Goal: Navigation & Orientation: Find specific page/section

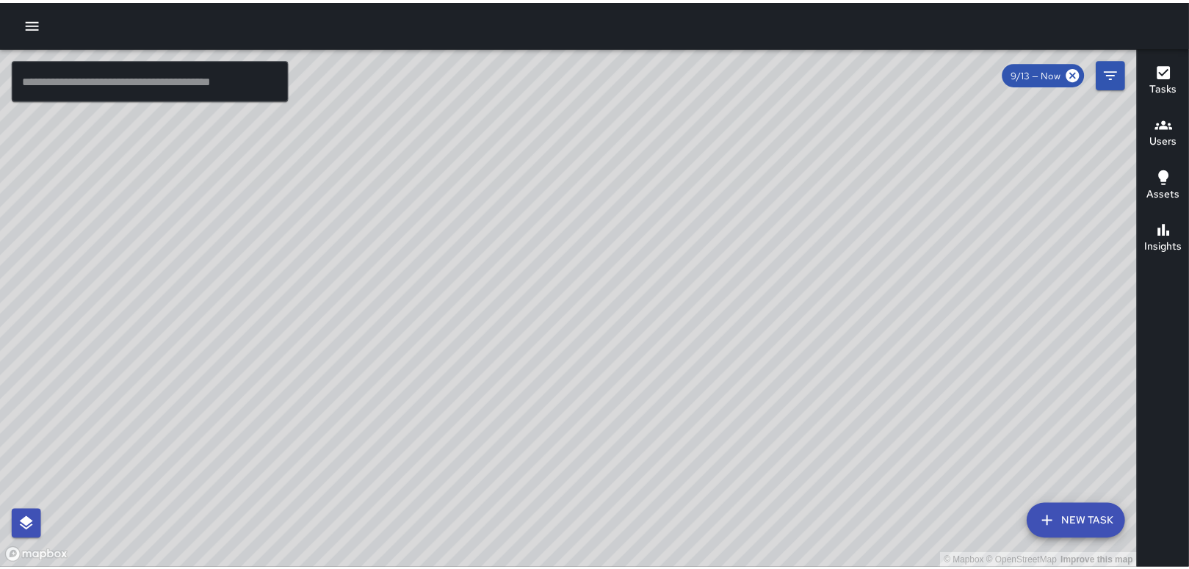
scroll to position [1834, 0]
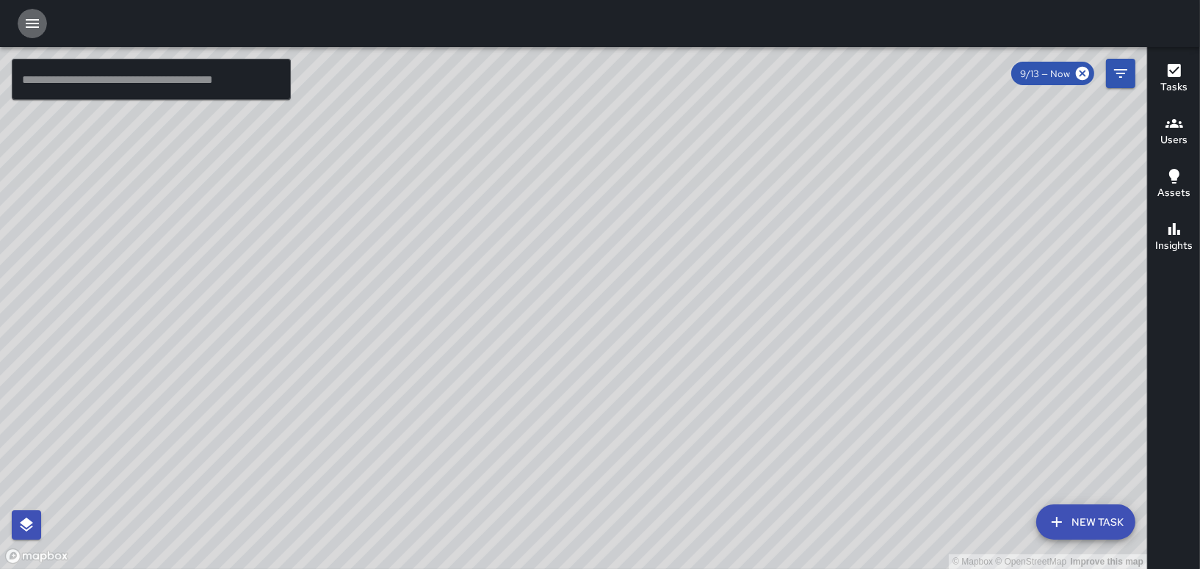
click at [41, 28] on button "button" at bounding box center [32, 23] width 29 height 29
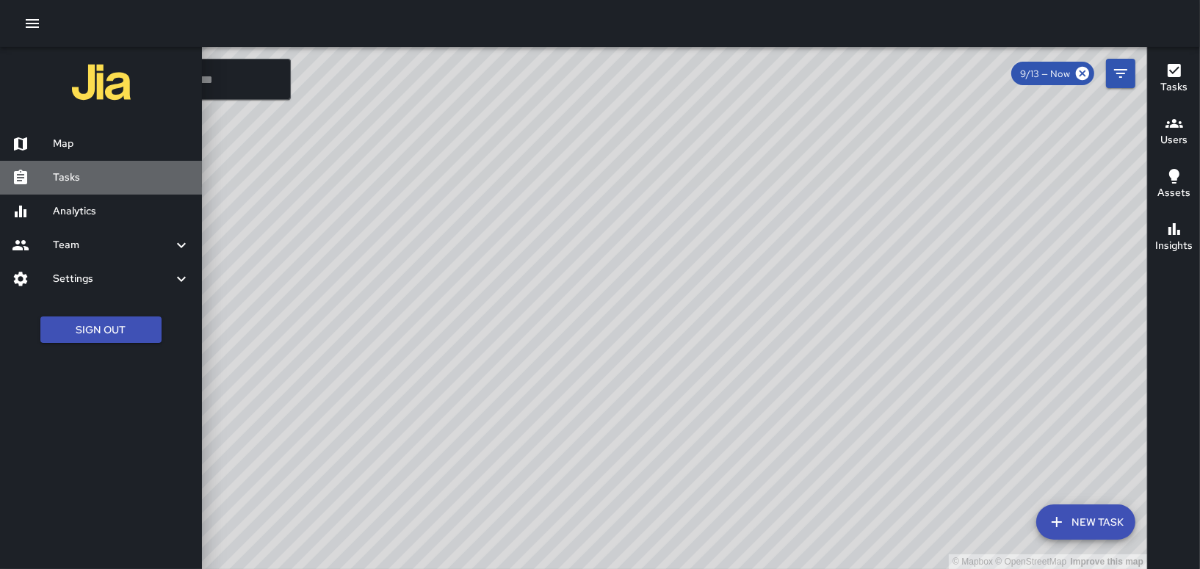
click at [83, 188] on div "Tasks" at bounding box center [101, 178] width 202 height 34
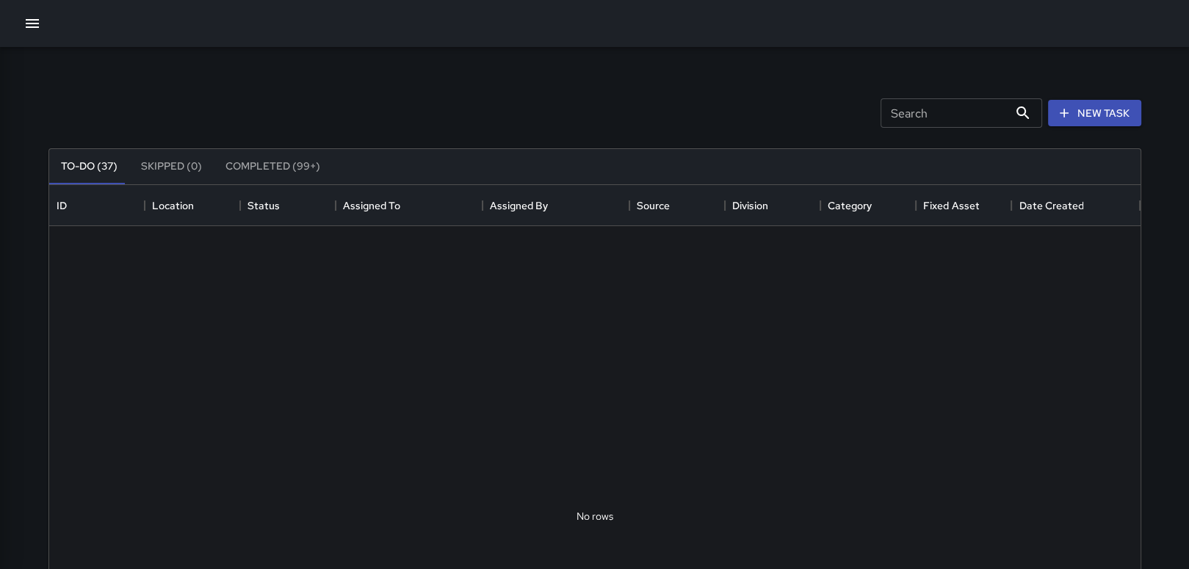
scroll to position [610, 1080]
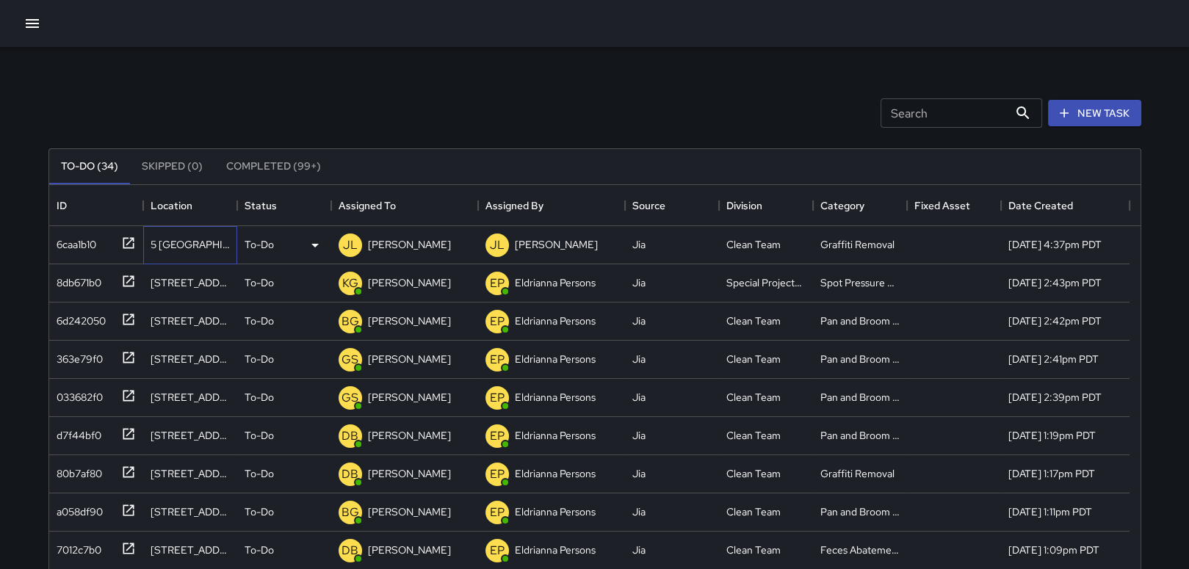
click at [192, 241] on div "5 [GEOGRAPHIC_DATA]" at bounding box center [190, 244] width 79 height 15
click at [865, 241] on div "Graffiti Removal" at bounding box center [858, 244] width 74 height 15
click at [219, 249] on div "5 [GEOGRAPHIC_DATA]" at bounding box center [190, 244] width 79 height 15
click at [277, 246] on div "To-Do" at bounding box center [284, 246] width 79 height 18
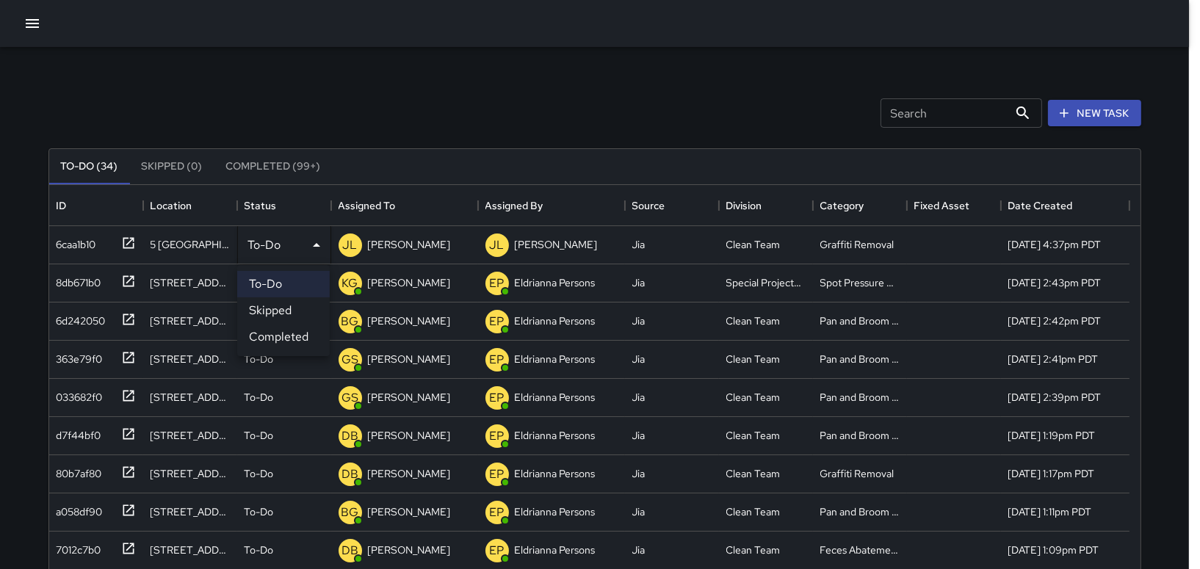
click at [283, 243] on div at bounding box center [600, 284] width 1200 height 569
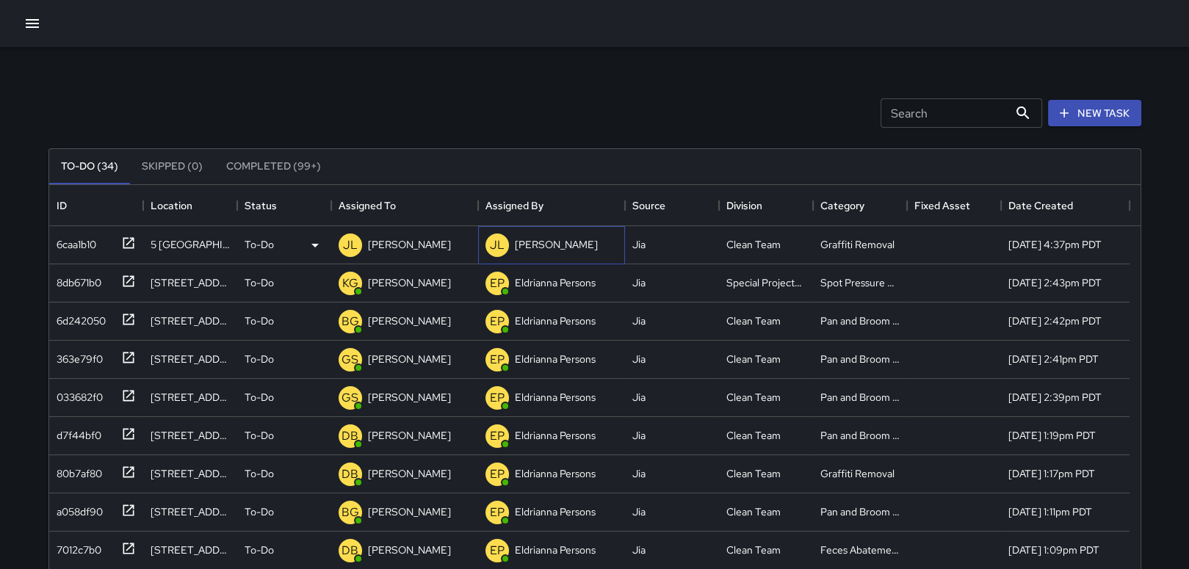
click at [534, 250] on p "[PERSON_NAME]" at bounding box center [556, 244] width 83 height 15
click at [82, 246] on div "6caa1b10" at bounding box center [74, 241] width 46 height 21
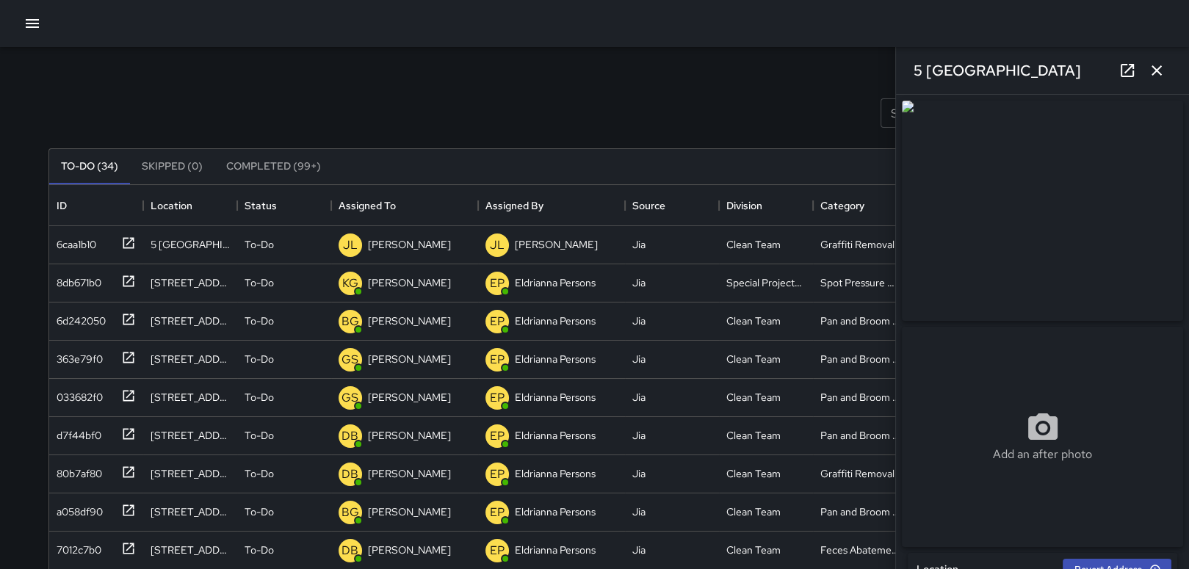
click at [968, 195] on img at bounding box center [1042, 211] width 281 height 220
click at [1061, 289] on img at bounding box center [1042, 211] width 281 height 220
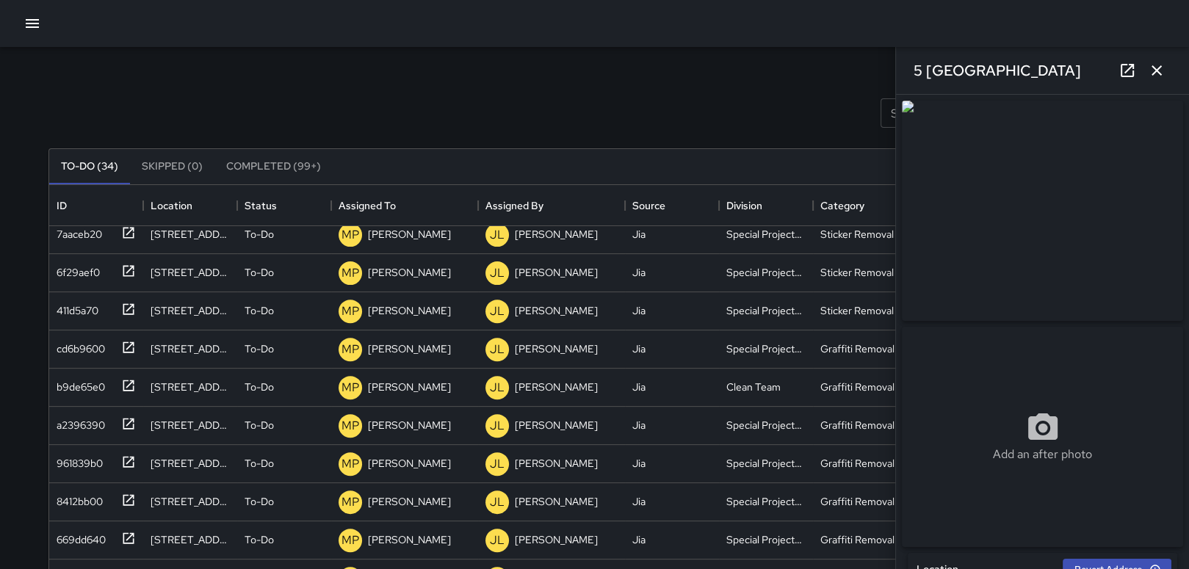
scroll to position [718, 0]
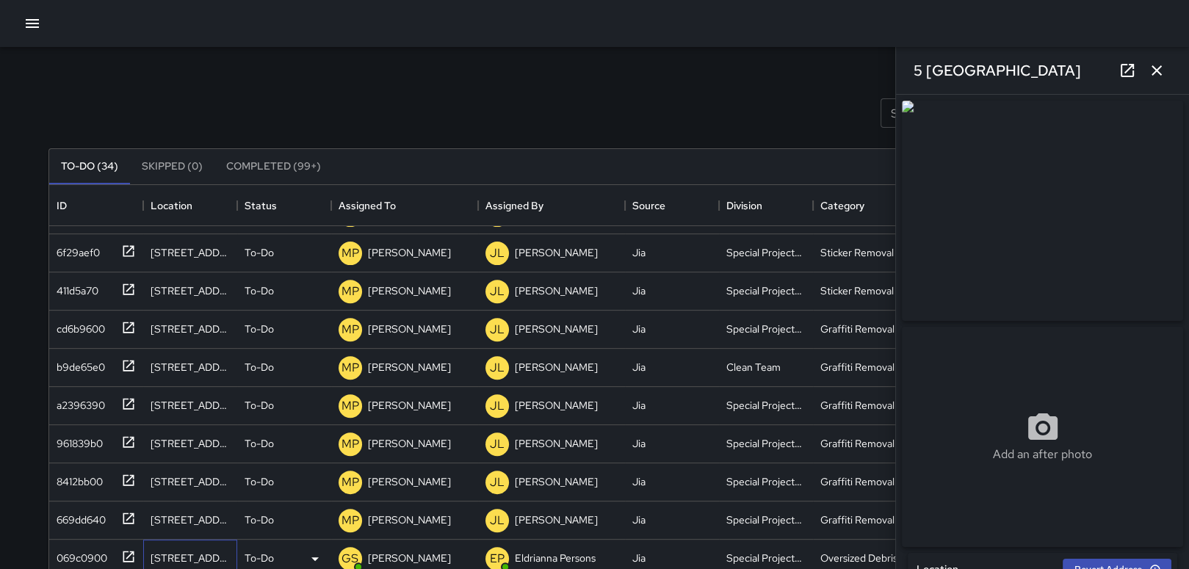
click at [192, 555] on div "[STREET_ADDRESS]" at bounding box center [190, 558] width 79 height 15
click at [93, 554] on div "069c0900" at bounding box center [79, 555] width 57 height 21
click at [1154, 62] on icon "button" at bounding box center [1157, 71] width 18 height 18
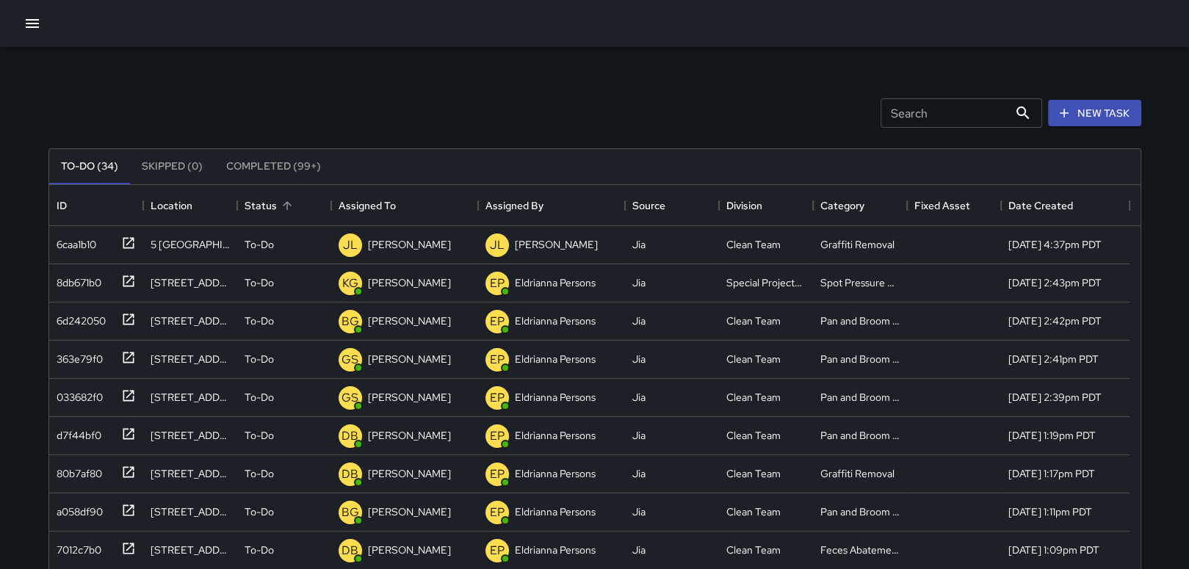
scroll to position [0, 0]
click at [96, 246] on div "6caa1b10" at bounding box center [74, 241] width 46 height 21
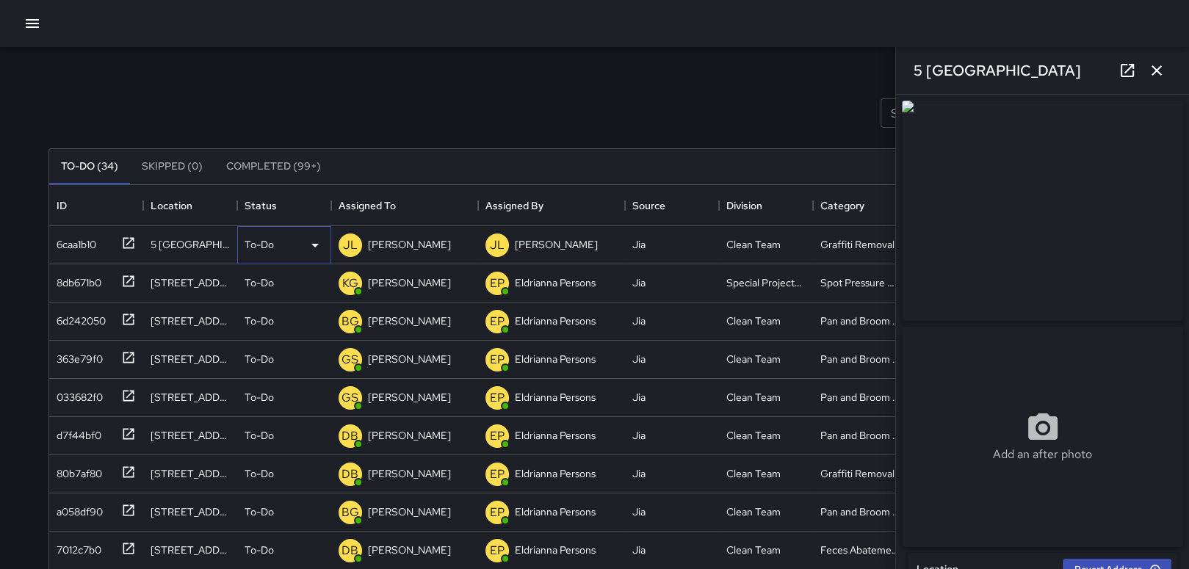
click at [308, 246] on icon at bounding box center [315, 246] width 18 height 18
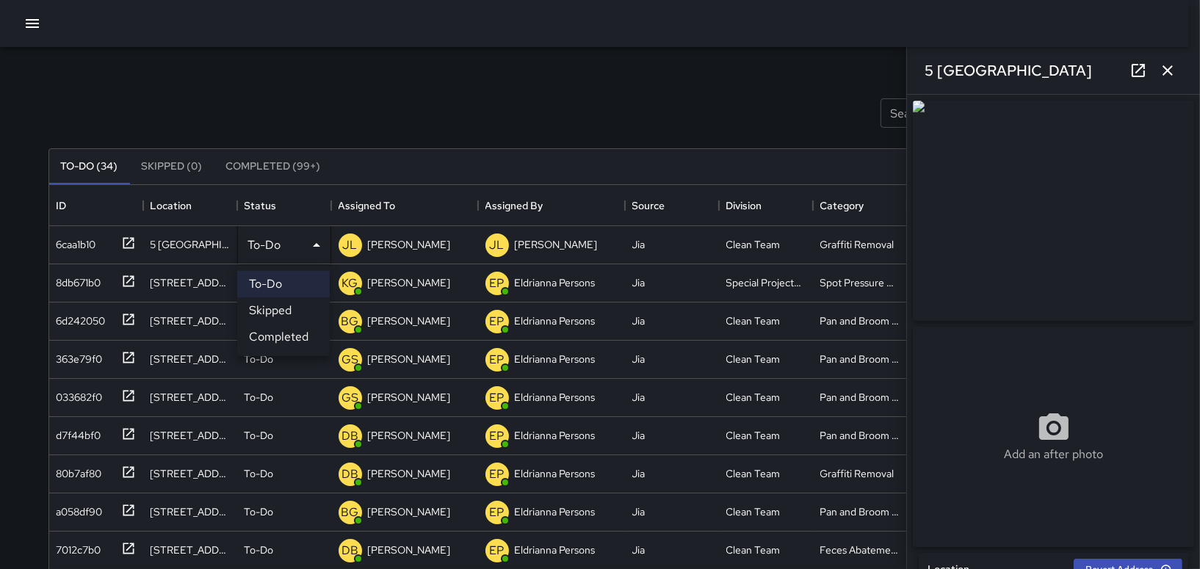
click at [131, 243] on div at bounding box center [600, 284] width 1200 height 569
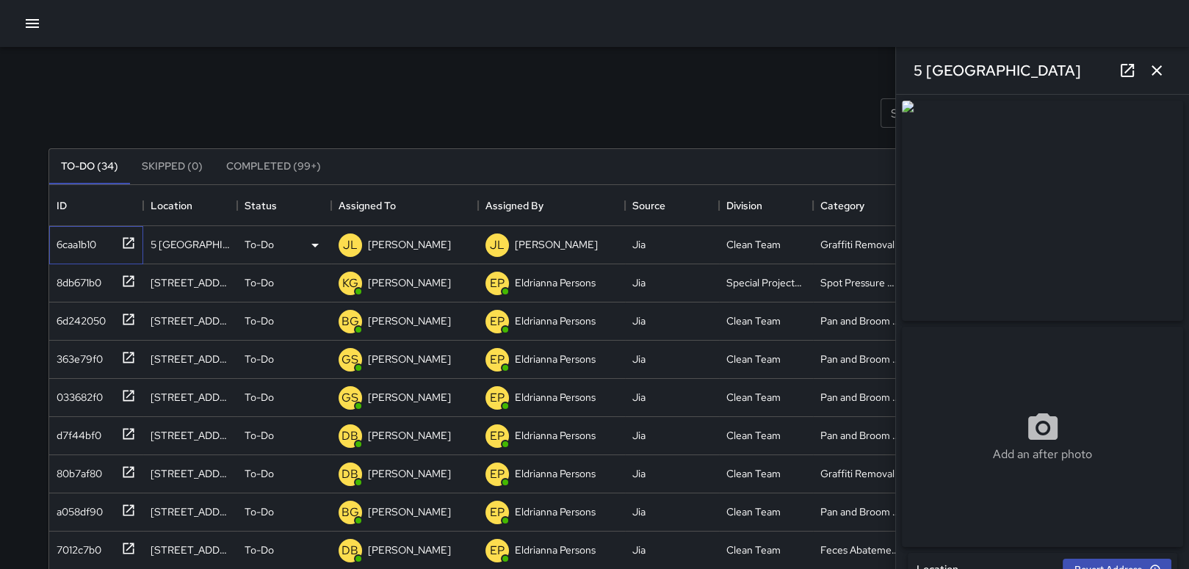
click at [131, 243] on icon at bounding box center [128, 243] width 15 height 15
click at [426, 253] on div "[PERSON_NAME]" at bounding box center [404, 245] width 147 height 38
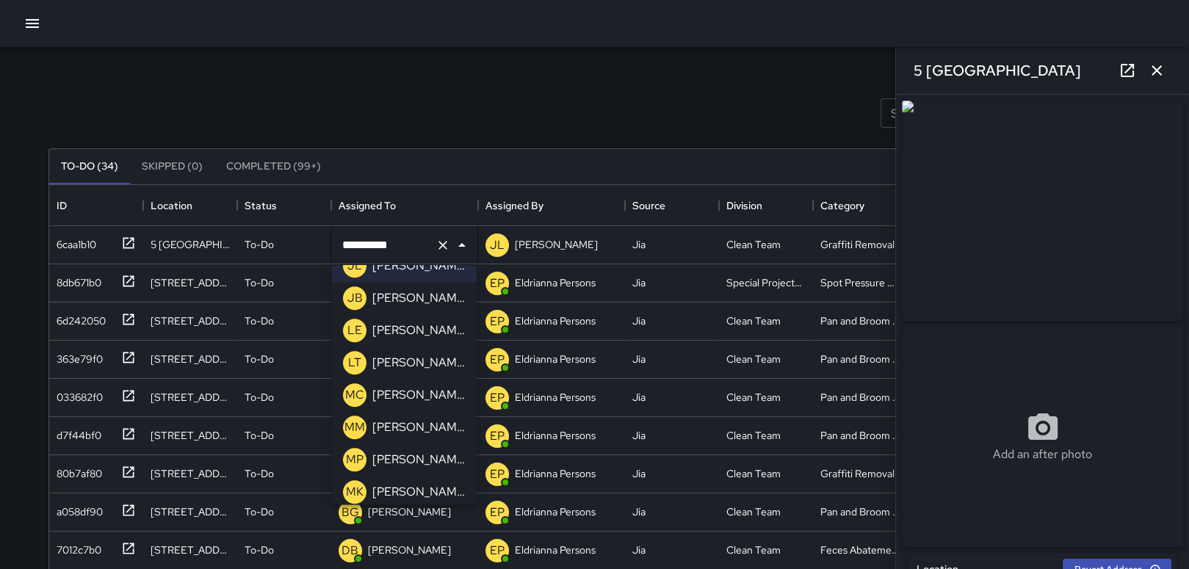
scroll to position [1322, 0]
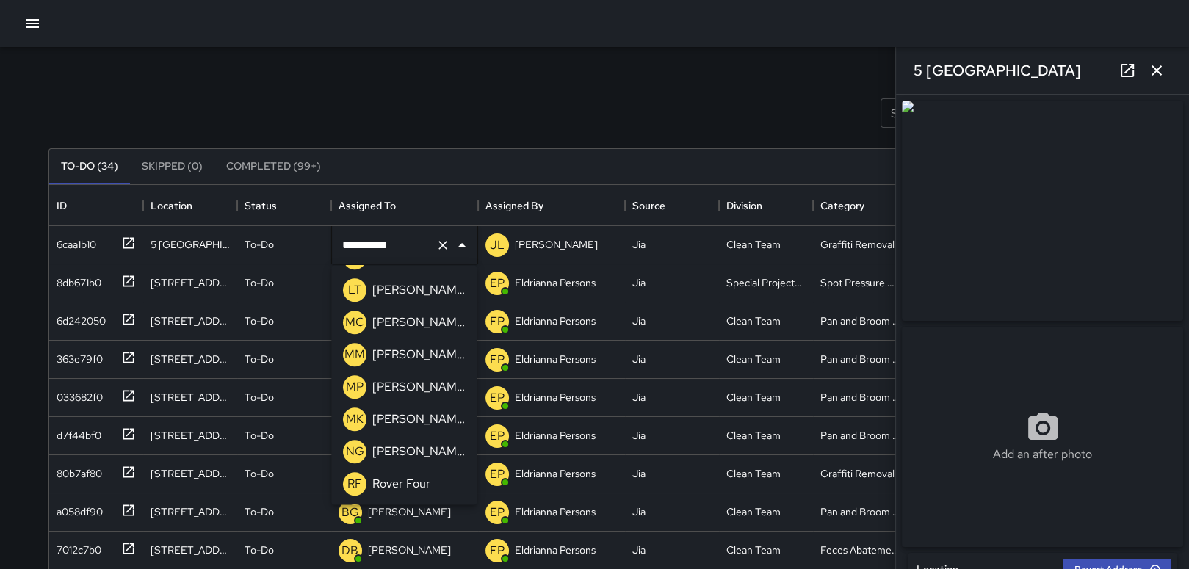
click at [411, 383] on p "[PERSON_NAME]" at bounding box center [418, 388] width 93 height 18
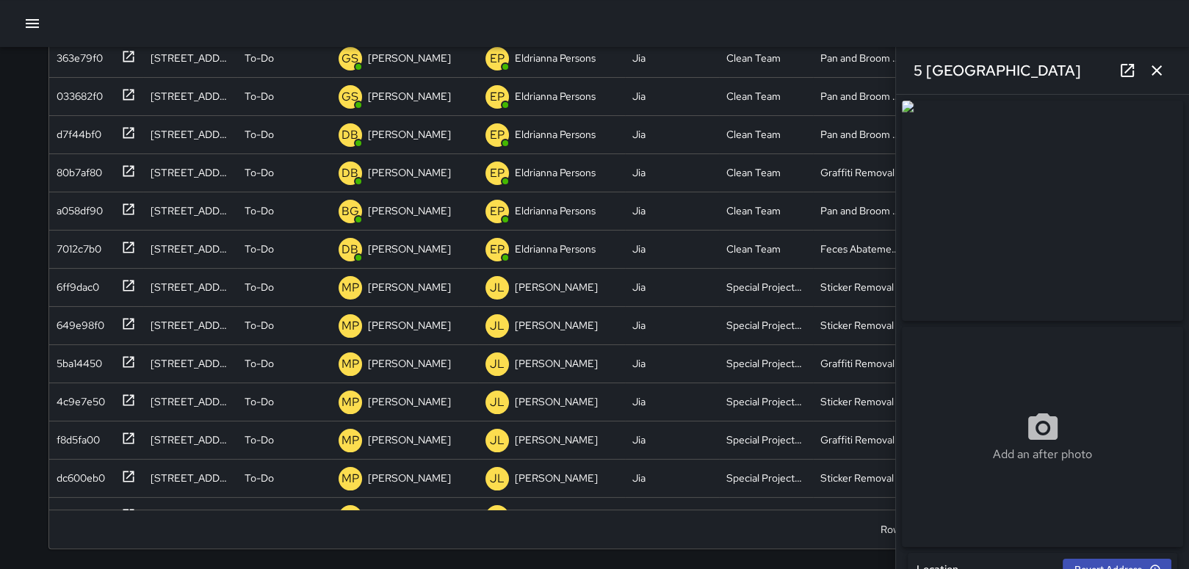
scroll to position [0, 0]
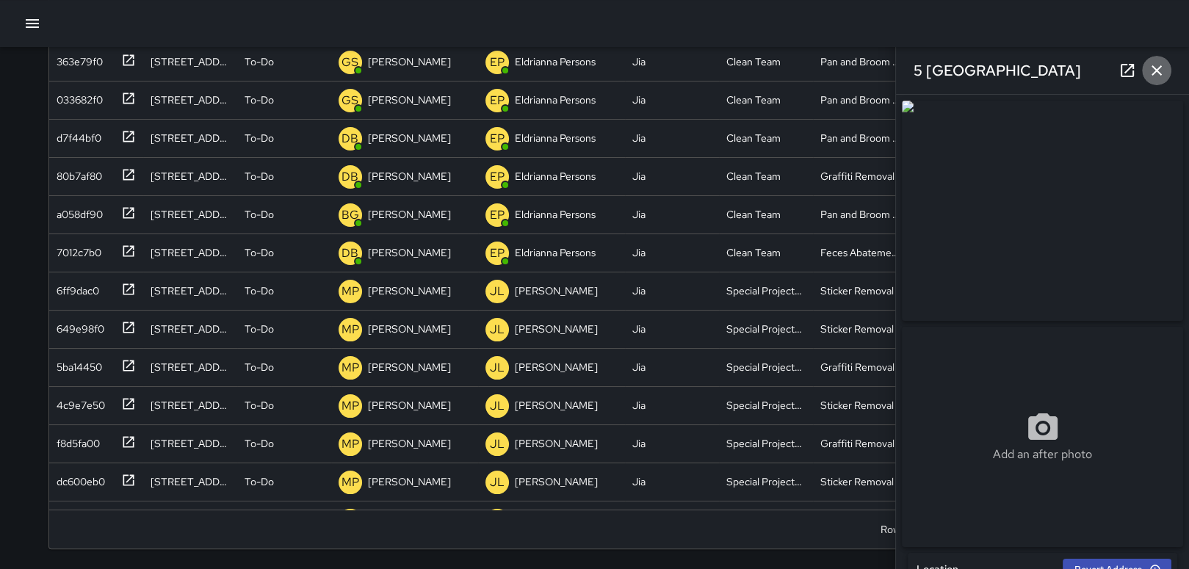
click at [1148, 69] on icon "button" at bounding box center [1157, 71] width 18 height 18
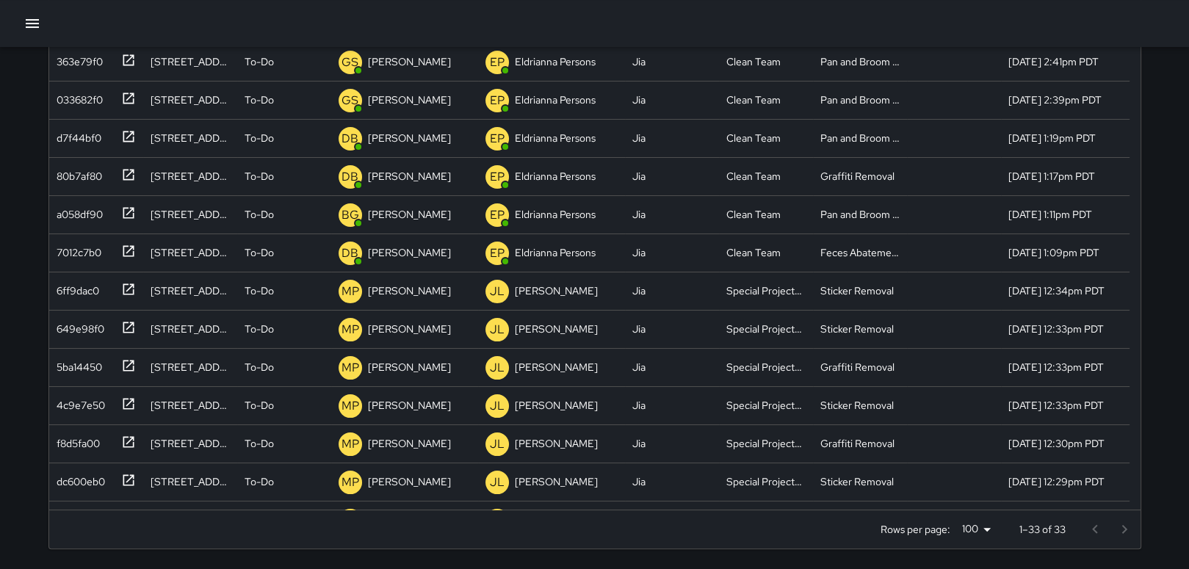
click at [1125, 528] on div at bounding box center [1110, 529] width 59 height 29
click at [1122, 515] on div at bounding box center [1110, 529] width 59 height 29
click at [1092, 533] on div at bounding box center [1110, 529] width 59 height 29
click at [1116, 533] on div at bounding box center [1110, 529] width 59 height 29
click at [20, 17] on button "button" at bounding box center [32, 23] width 29 height 29
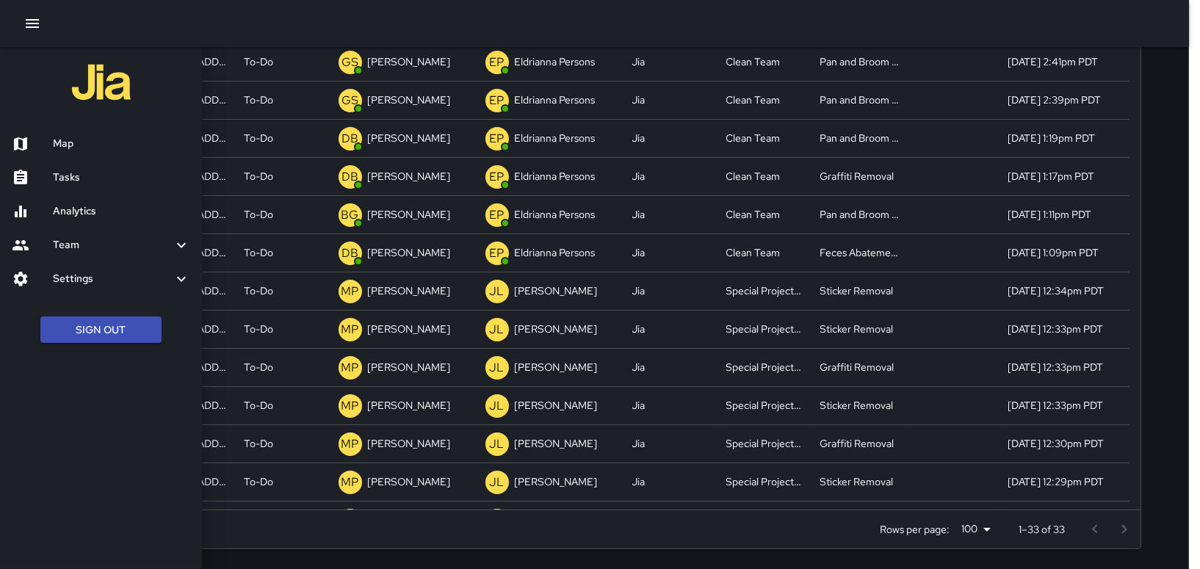
click at [57, 144] on h6 "Map" at bounding box center [121, 144] width 137 height 16
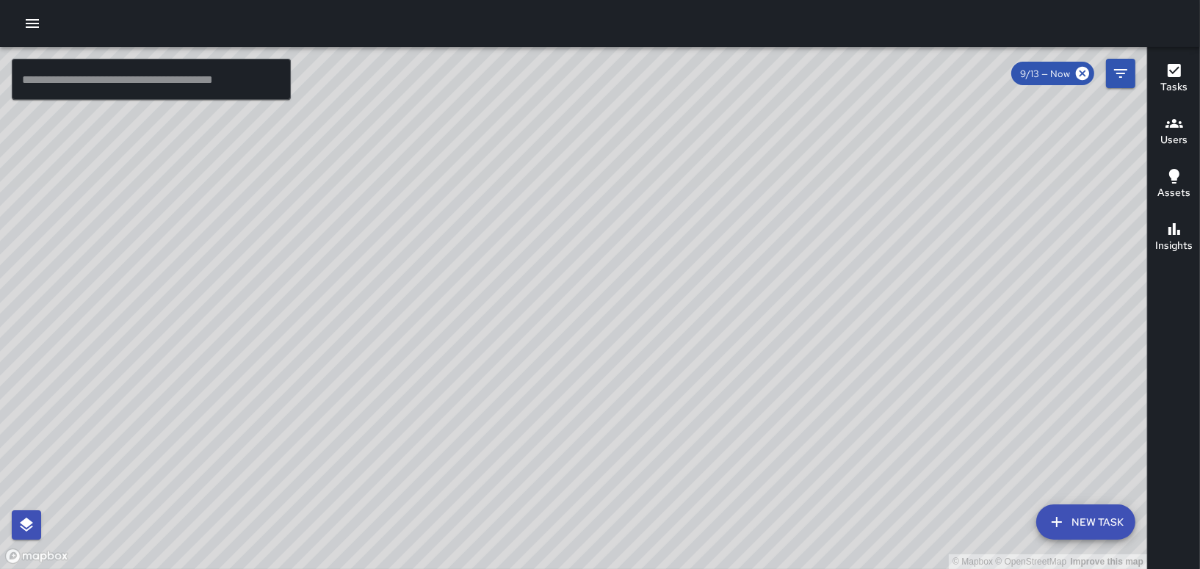
click at [15, 34] on div at bounding box center [600, 23] width 1200 height 47
click at [32, 24] on icon "button" at bounding box center [33, 24] width 18 height 18
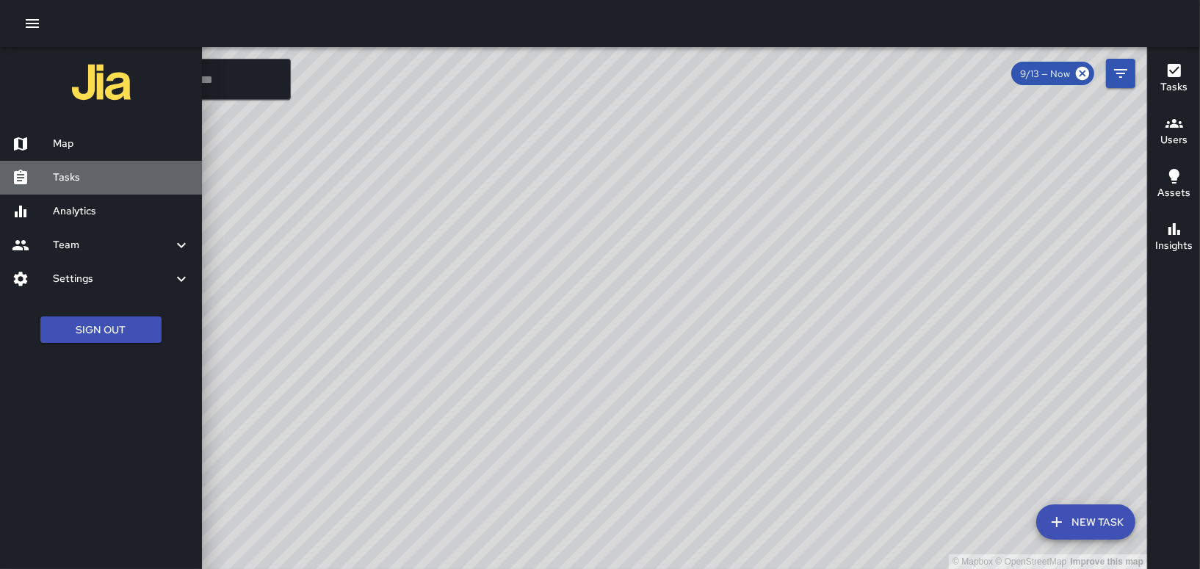
click at [92, 182] on h6 "Tasks" at bounding box center [121, 178] width 137 height 16
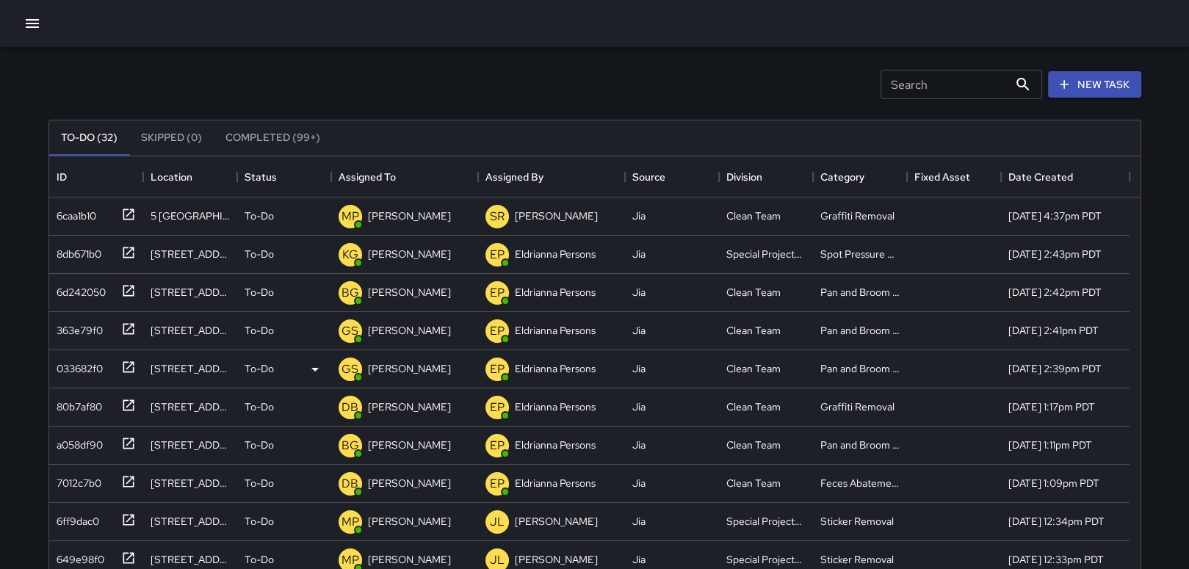
scroll to position [4, 0]
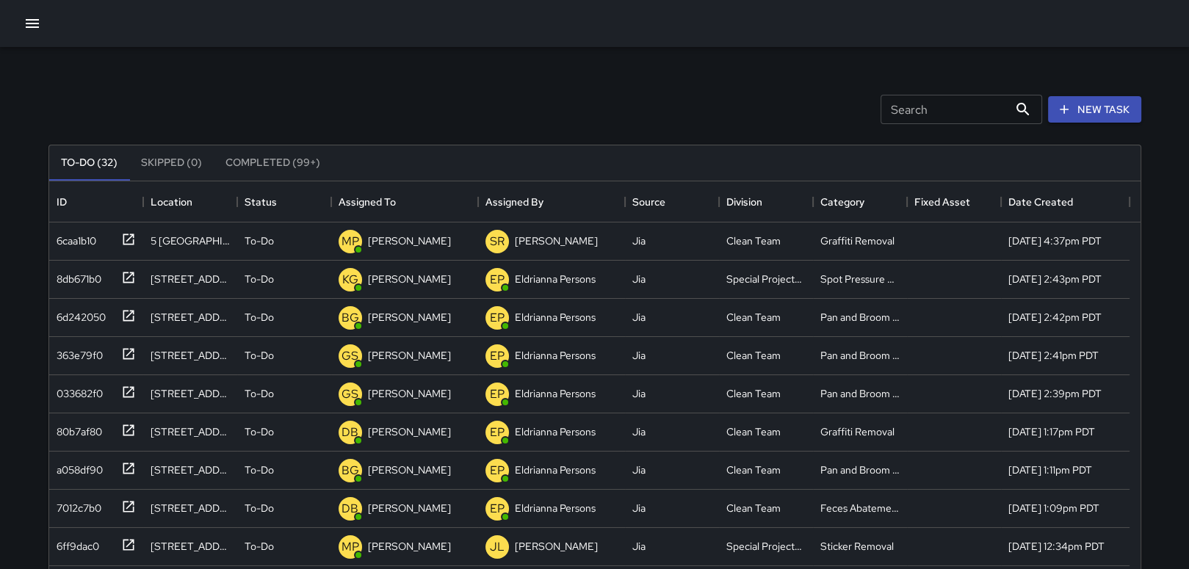
click at [287, 164] on button "Completed (99+)" at bounding box center [273, 162] width 118 height 35
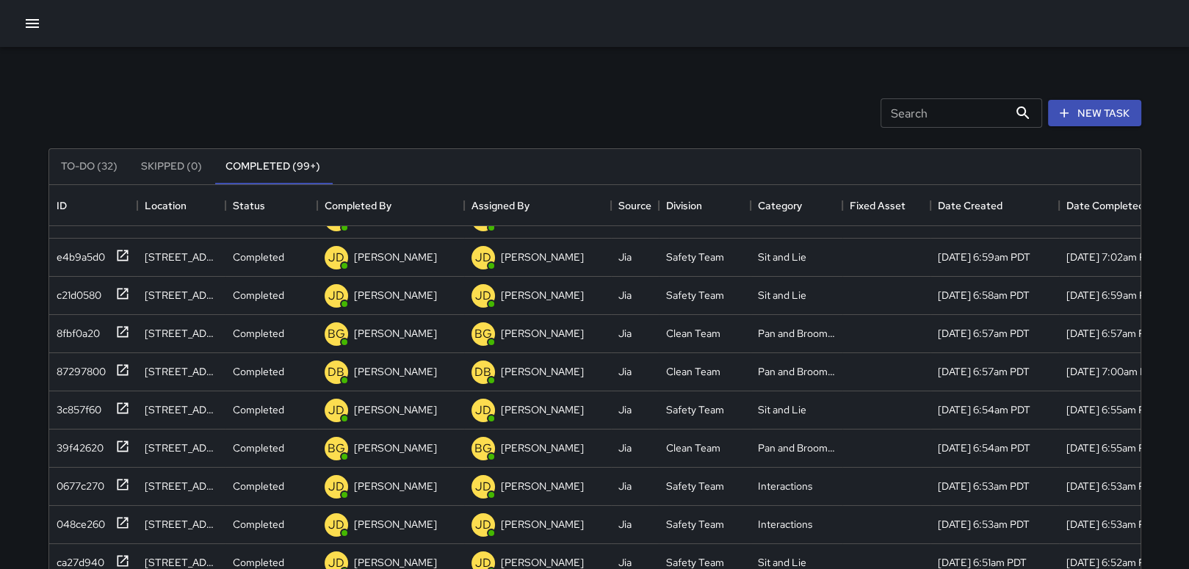
scroll to position [0, 0]
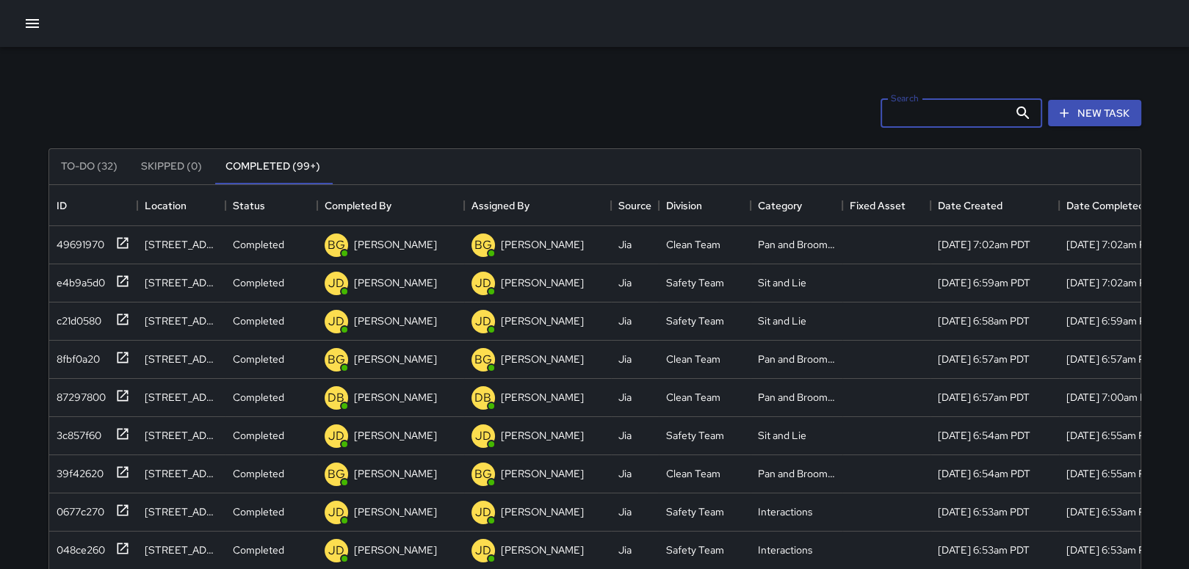
click at [917, 109] on input "Search" at bounding box center [945, 112] width 128 height 29
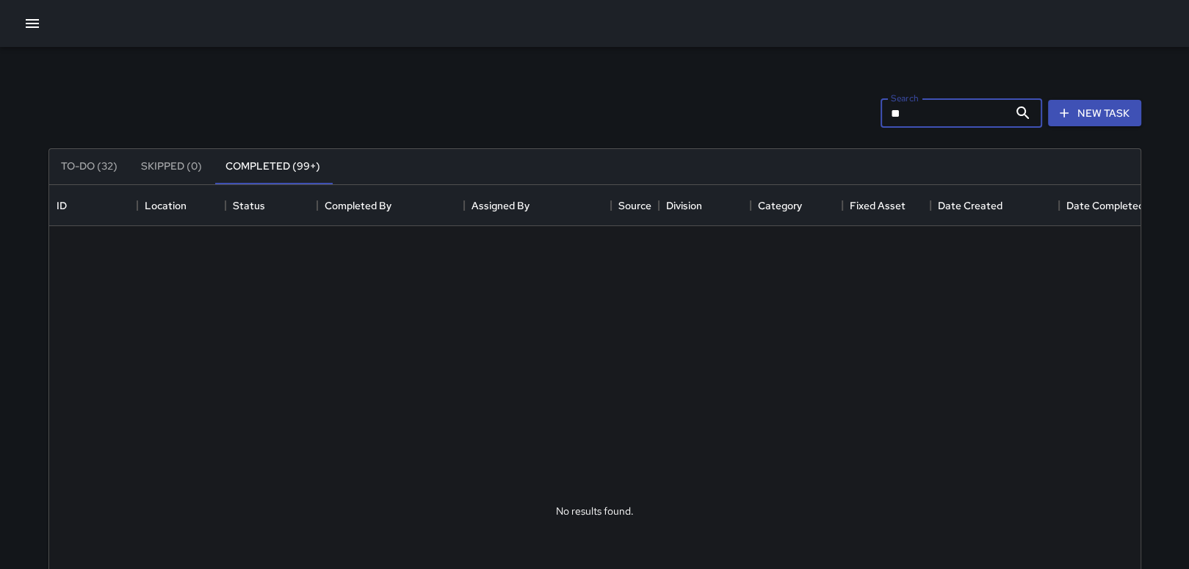
type input "*"
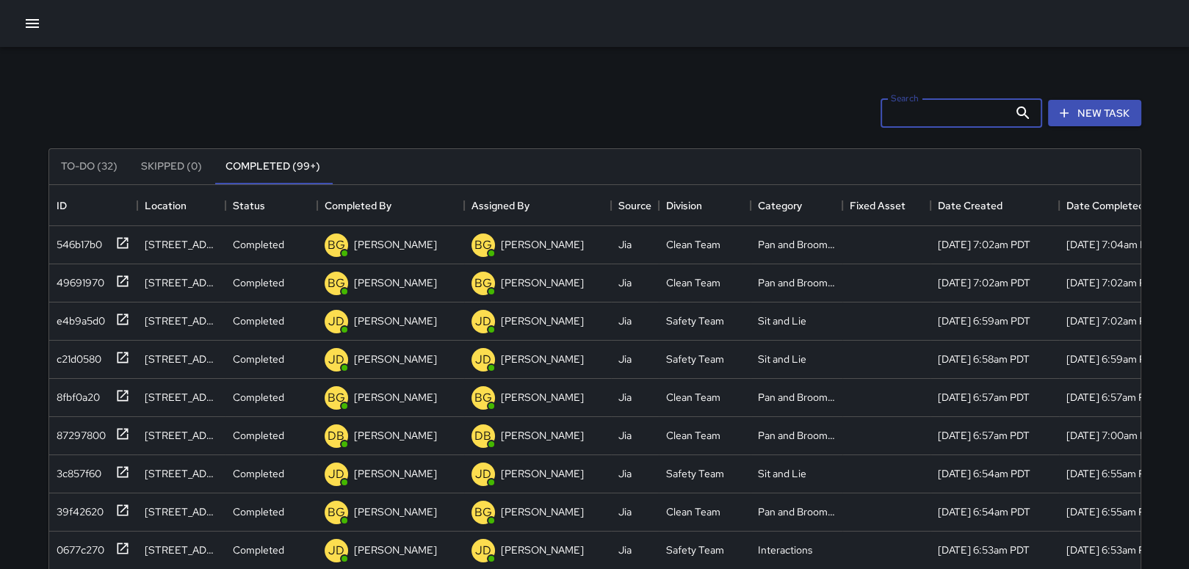
click at [35, 29] on icon "button" at bounding box center [33, 24] width 18 height 18
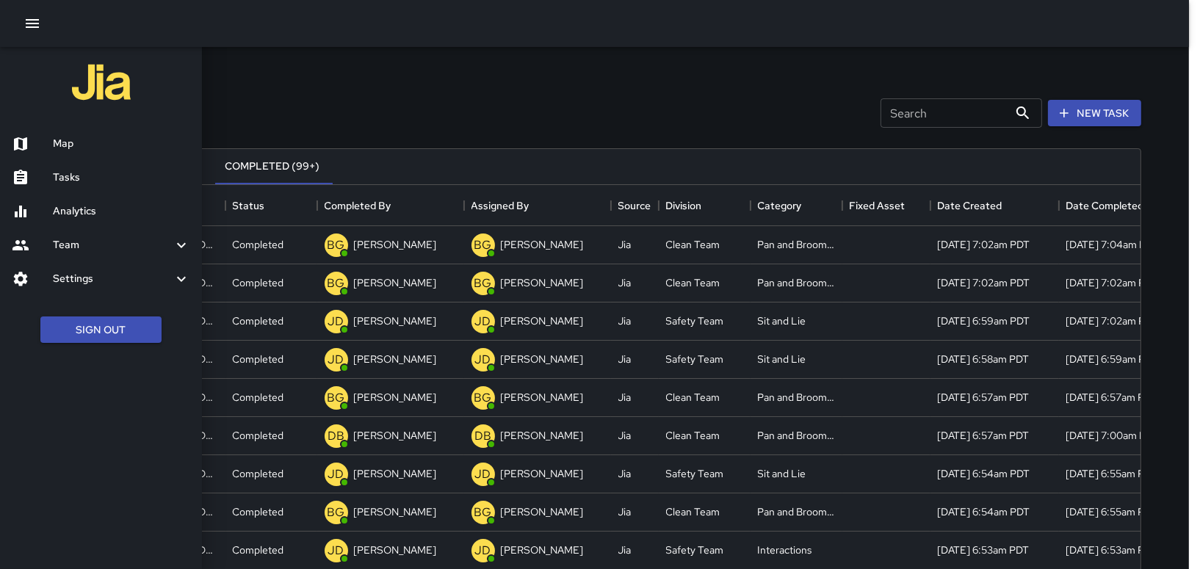
click at [75, 145] on h6 "Map" at bounding box center [121, 144] width 137 height 16
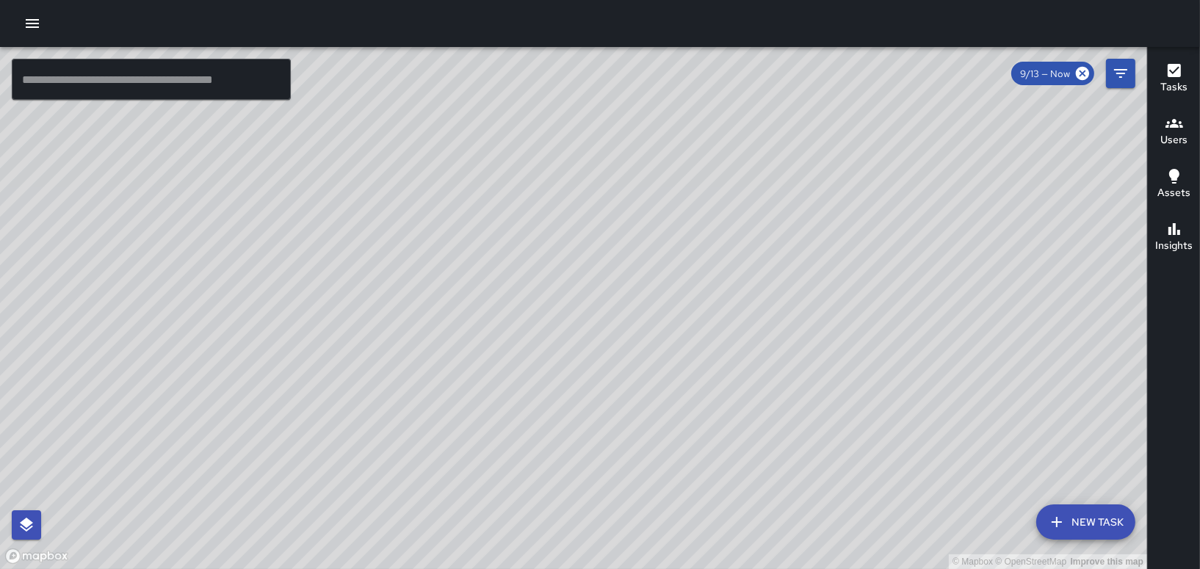
drag, startPoint x: 482, startPoint y: 169, endPoint x: 498, endPoint y: 483, distance: 314.1
click at [552, 510] on div "© Mapbox © OpenStreetMap Improve this map" at bounding box center [573, 308] width 1147 height 522
drag, startPoint x: 466, startPoint y: 231, endPoint x: 314, endPoint y: 353, distance: 194.5
click at [314, 353] on div "© Mapbox © OpenStreetMap Improve this map" at bounding box center [573, 308] width 1147 height 522
drag, startPoint x: 682, startPoint y: 205, endPoint x: 522, endPoint y: 419, distance: 267.7
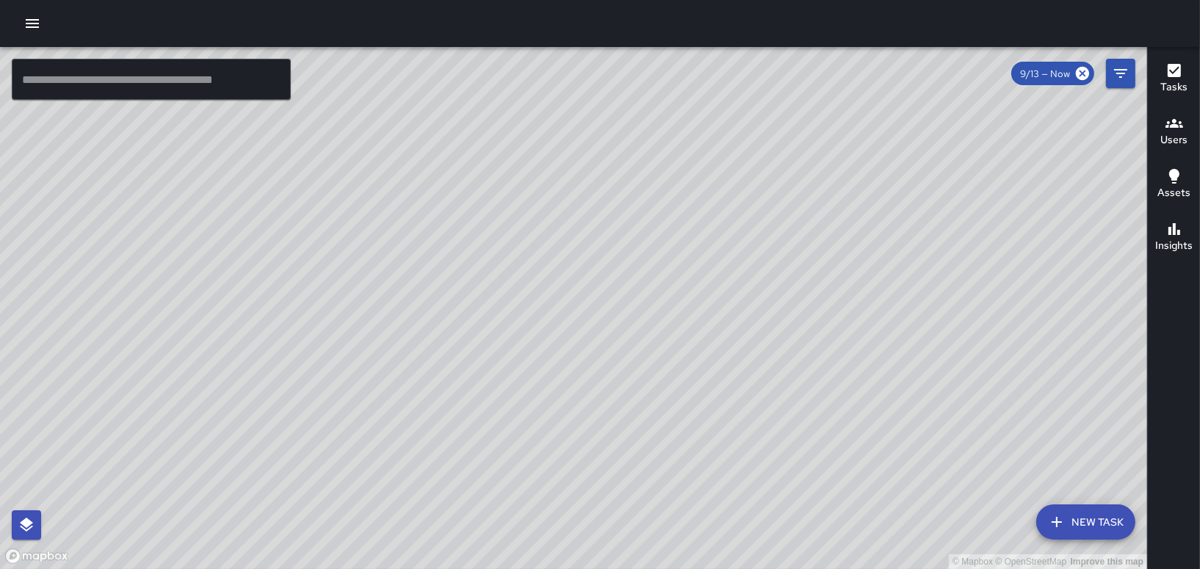
click at [522, 419] on div "© Mapbox © OpenStreetMap Improve this map" at bounding box center [573, 308] width 1147 height 522
drag, startPoint x: 789, startPoint y: 241, endPoint x: 663, endPoint y: 239, distance: 125.6
click at [663, 239] on div "© Mapbox © OpenStreetMap Improve this map" at bounding box center [573, 308] width 1147 height 522
drag, startPoint x: 627, startPoint y: 268, endPoint x: 707, endPoint y: 200, distance: 105.3
click at [681, 211] on div "© Mapbox © OpenStreetMap Improve this map" at bounding box center [573, 308] width 1147 height 522
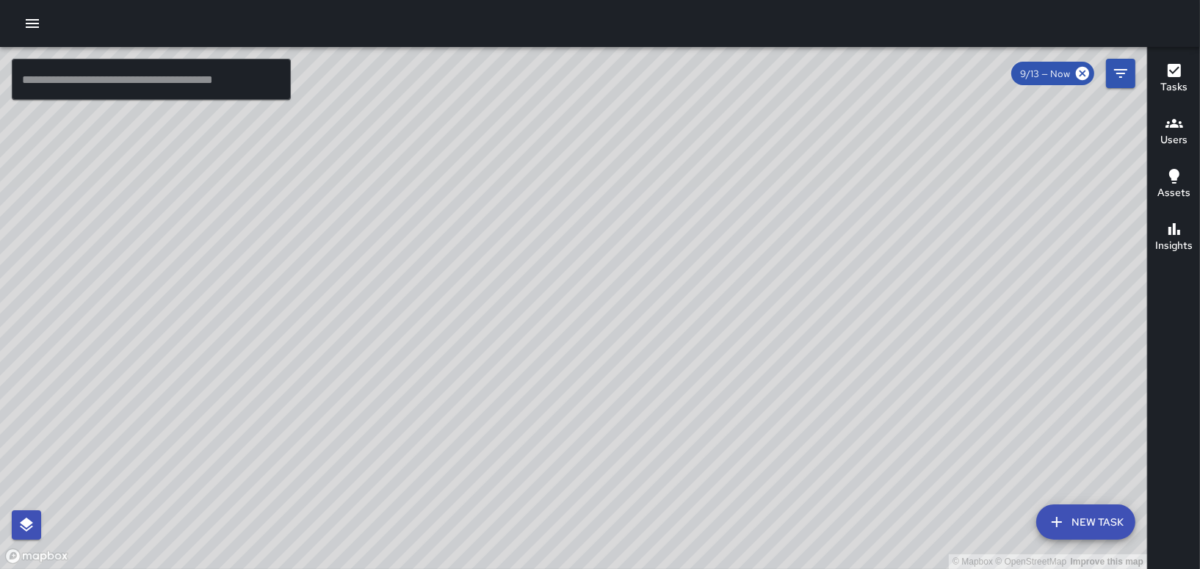
drag, startPoint x: 621, startPoint y: 270, endPoint x: 764, endPoint y: 43, distance: 268.4
click at [763, 43] on div "© Mapbox © OpenStreetMap Improve this map ​ New Task 9/13 — Now Map Layers Task…" at bounding box center [600, 284] width 1200 height 569
drag, startPoint x: 619, startPoint y: 220, endPoint x: 481, endPoint y: 354, distance: 192.2
click at [481, 354] on div "© Mapbox © OpenStreetMap Improve this map" at bounding box center [573, 308] width 1147 height 522
drag, startPoint x: 781, startPoint y: 98, endPoint x: 634, endPoint y: 321, distance: 266.7
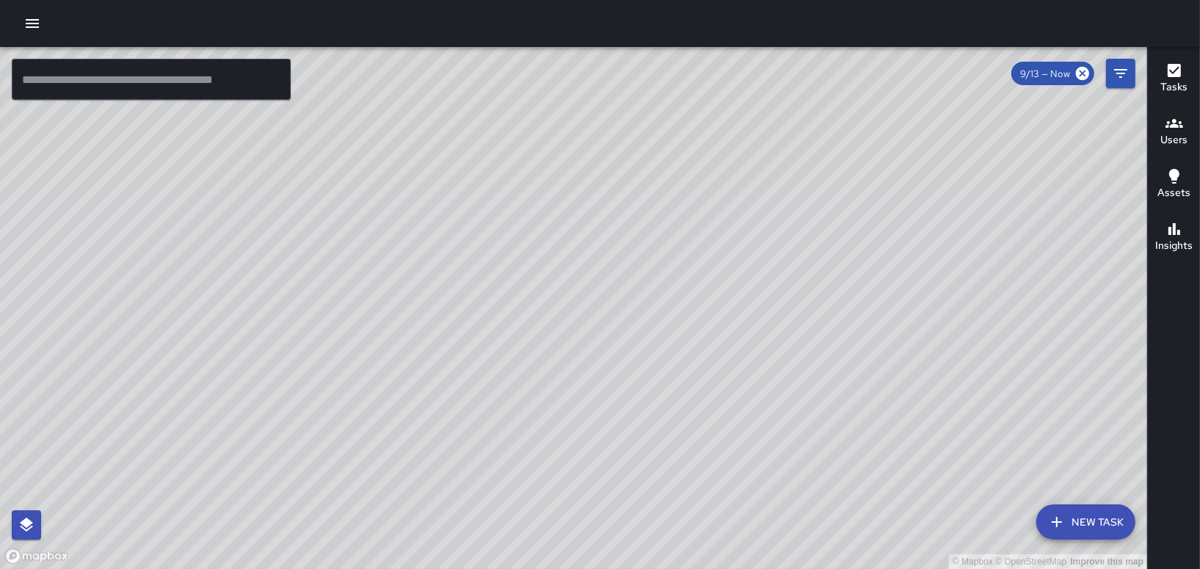
click at [613, 336] on div "© Mapbox © OpenStreetMap Improve this map" at bounding box center [573, 308] width 1147 height 522
drag, startPoint x: 571, startPoint y: 280, endPoint x: 698, endPoint y: 213, distance: 142.9
click at [698, 213] on div "© Mapbox © OpenStreetMap Improve this map" at bounding box center [573, 308] width 1147 height 522
drag, startPoint x: 590, startPoint y: 386, endPoint x: 702, endPoint y: 300, distance: 141.0
click at [702, 300] on div "© Mapbox © OpenStreetMap Improve this map" at bounding box center [573, 308] width 1147 height 522
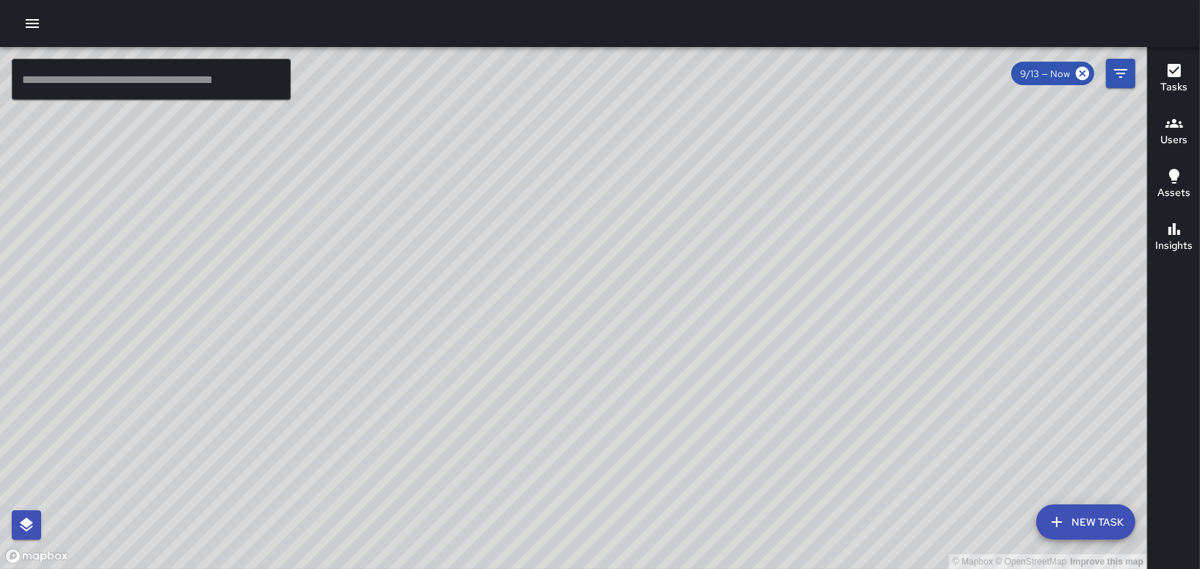
drag, startPoint x: 663, startPoint y: 289, endPoint x: 782, endPoint y: 287, distance: 119.0
click at [782, 287] on div "© Mapbox © OpenStreetMap Improve this map" at bounding box center [573, 308] width 1147 height 522
drag, startPoint x: 374, startPoint y: 307, endPoint x: 713, endPoint y: 260, distance: 342.6
click at [713, 260] on div "© Mapbox © OpenStreetMap Improve this map" at bounding box center [573, 308] width 1147 height 522
drag, startPoint x: 411, startPoint y: 444, endPoint x: 500, endPoint y: 252, distance: 212.0
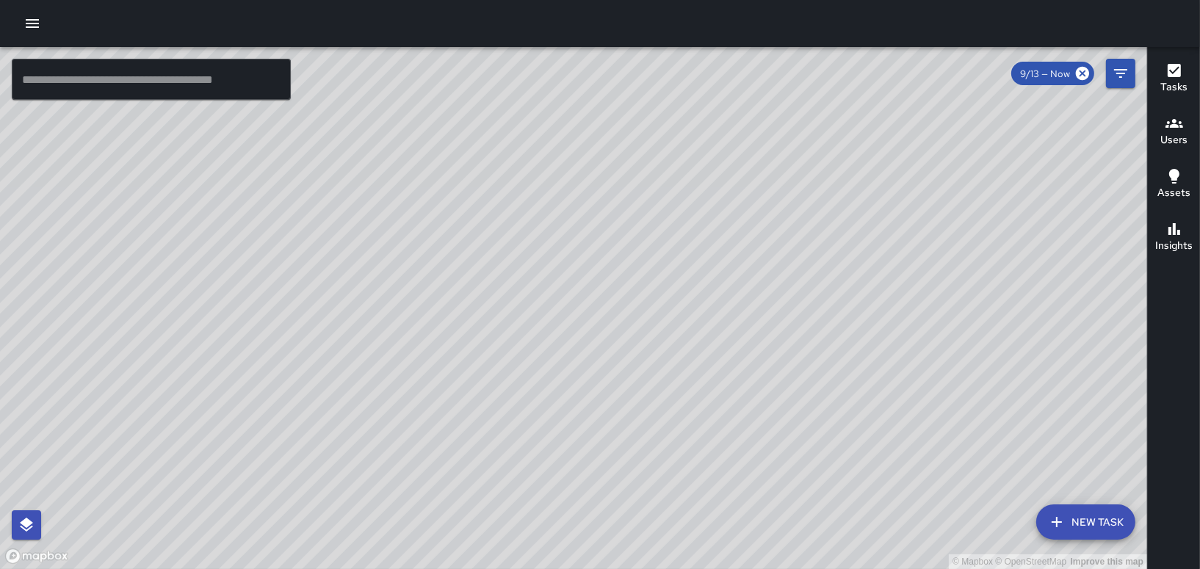
click at [500, 252] on div "© Mapbox © OpenStreetMap Improve this map" at bounding box center [573, 308] width 1147 height 522
drag, startPoint x: 485, startPoint y: 401, endPoint x: 563, endPoint y: 221, distance: 196.1
click at [560, 222] on div "© Mapbox © OpenStreetMap Improve this map" at bounding box center [573, 308] width 1147 height 522
drag, startPoint x: 347, startPoint y: 333, endPoint x: 425, endPoint y: 204, distance: 149.9
click at [425, 204] on div "© Mapbox © OpenStreetMap Improve this map" at bounding box center [573, 308] width 1147 height 522
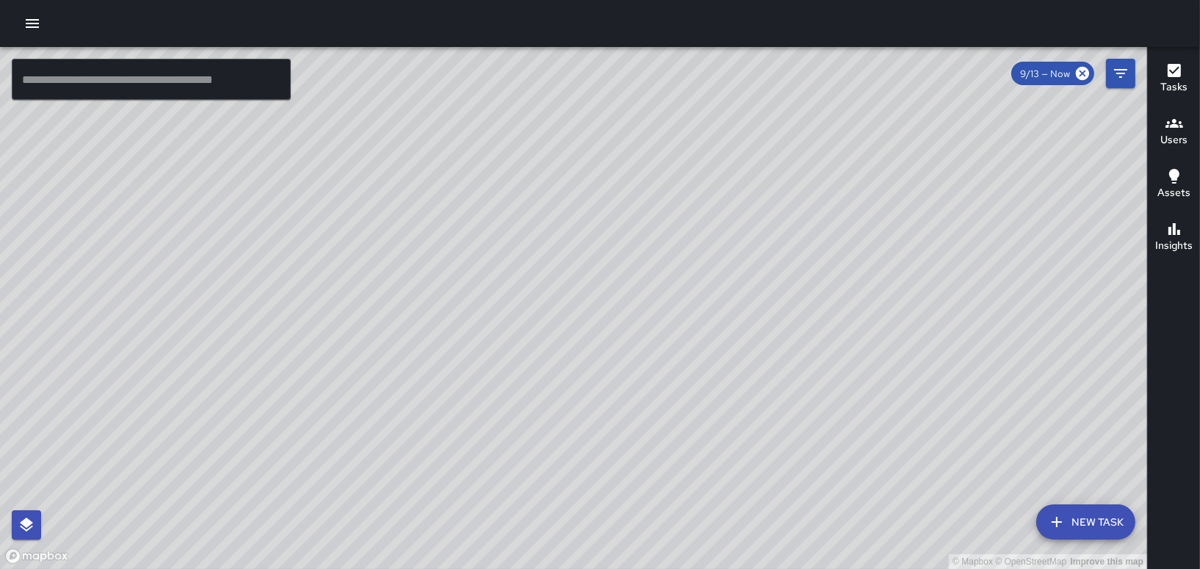
drag, startPoint x: 708, startPoint y: 317, endPoint x: 591, endPoint y: 291, distance: 119.6
click at [593, 292] on div "© Mapbox © OpenStreetMap Improve this map" at bounding box center [573, 308] width 1147 height 522
drag, startPoint x: 822, startPoint y: 149, endPoint x: 245, endPoint y: 228, distance: 582.8
click at [274, 198] on div "© Mapbox © OpenStreetMap Improve this map" at bounding box center [573, 308] width 1147 height 522
drag, startPoint x: 502, startPoint y: 129, endPoint x: 504, endPoint y: 283, distance: 154.3
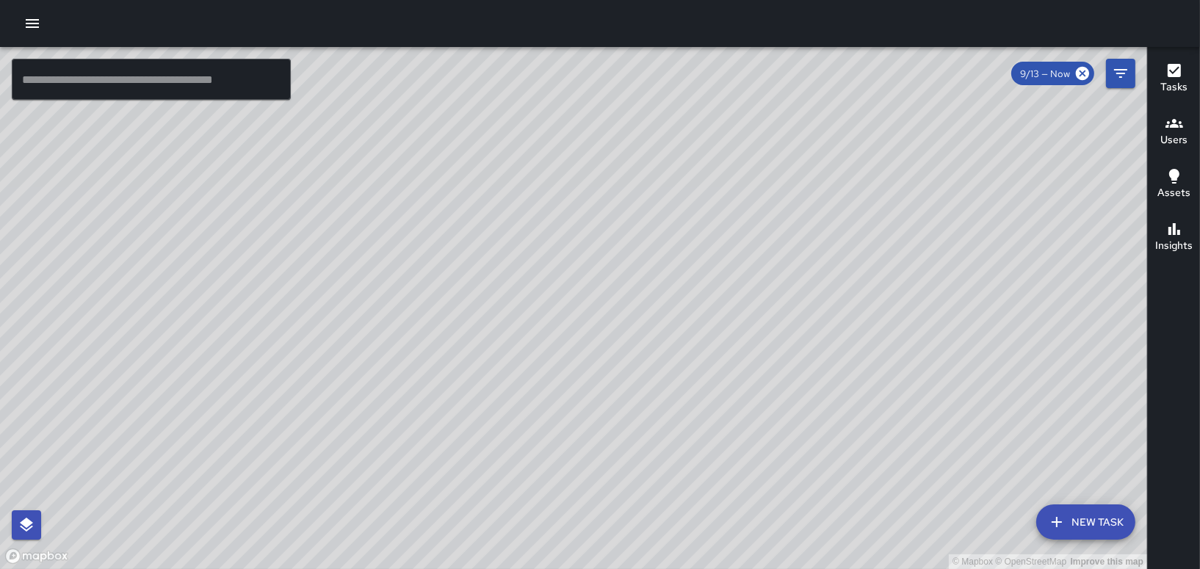
click at [500, 285] on div "© Mapbox © OpenStreetMap Improve this map" at bounding box center [573, 308] width 1147 height 522
drag, startPoint x: 417, startPoint y: 309, endPoint x: 718, endPoint y: 502, distance: 357.2
click at [718, 502] on div "© Mapbox © OpenStreetMap Improve this map" at bounding box center [573, 308] width 1147 height 522
drag, startPoint x: 666, startPoint y: 412, endPoint x: 671, endPoint y: 206, distance: 205.7
click at [669, 258] on div "© Mapbox © OpenStreetMap Improve this map" at bounding box center [573, 308] width 1147 height 522
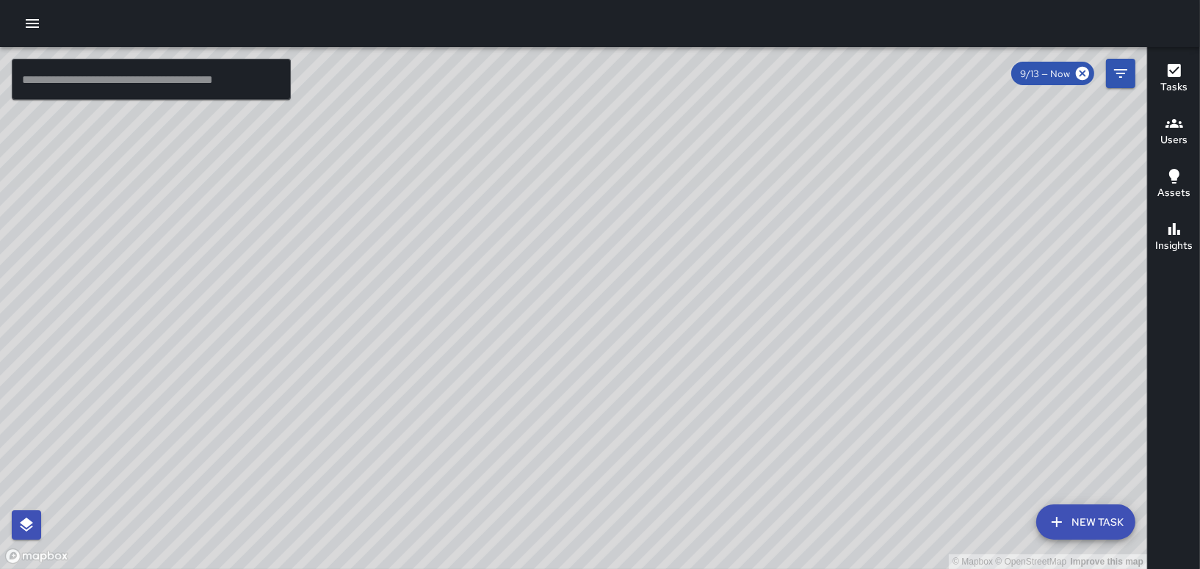
drag, startPoint x: 662, startPoint y: 220, endPoint x: 703, endPoint y: 143, distance: 87.4
click at [698, 151] on div "© Mapbox © OpenStreetMap Improve this map" at bounding box center [573, 308] width 1147 height 522
drag, startPoint x: 673, startPoint y: 226, endPoint x: 598, endPoint y: 220, distance: 75.2
click at [605, 220] on div "© Mapbox © OpenStreetMap Improve this map" at bounding box center [573, 308] width 1147 height 522
drag, startPoint x: 693, startPoint y: 267, endPoint x: 566, endPoint y: 317, distance: 136.5
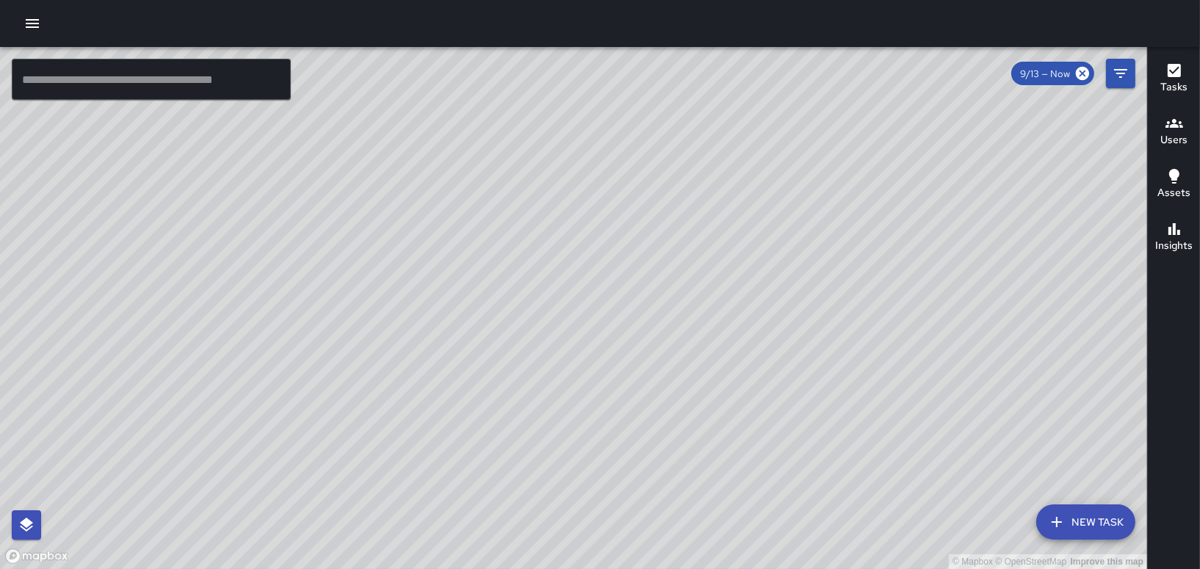
click at [567, 317] on div "© Mapbox © OpenStreetMap Improve this map" at bounding box center [573, 308] width 1147 height 522
drag, startPoint x: 573, startPoint y: 306, endPoint x: 598, endPoint y: 281, distance: 35.8
click at [594, 283] on div "© Mapbox © OpenStreetMap Improve this map" at bounding box center [573, 308] width 1147 height 522
drag, startPoint x: 440, startPoint y: 147, endPoint x: 518, endPoint y: 264, distance: 141.0
click at [508, 248] on div "© Mapbox © OpenStreetMap Improve this map" at bounding box center [573, 308] width 1147 height 522
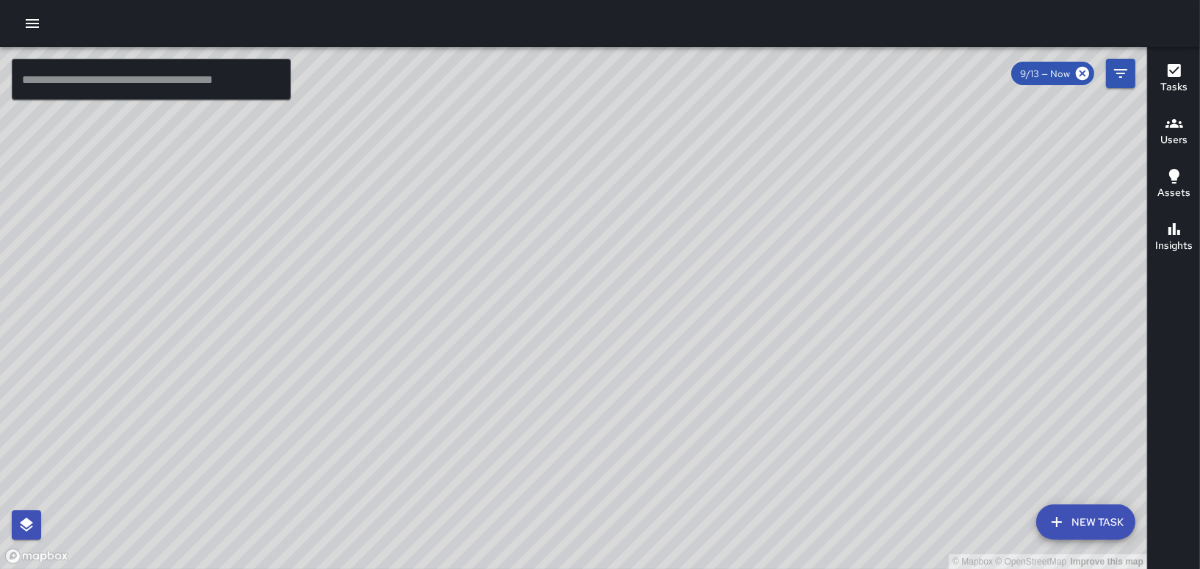
drag, startPoint x: 450, startPoint y: 275, endPoint x: 596, endPoint y: 200, distance: 164.6
click at [591, 203] on div "© Mapbox © OpenStreetMap Improve this map" at bounding box center [573, 308] width 1147 height 522
drag, startPoint x: 623, startPoint y: 173, endPoint x: 598, endPoint y: 250, distance: 81.8
click at [598, 250] on div "© Mapbox © OpenStreetMap Improve this map" at bounding box center [573, 308] width 1147 height 522
drag, startPoint x: 537, startPoint y: 239, endPoint x: 674, endPoint y: 168, distance: 154.4
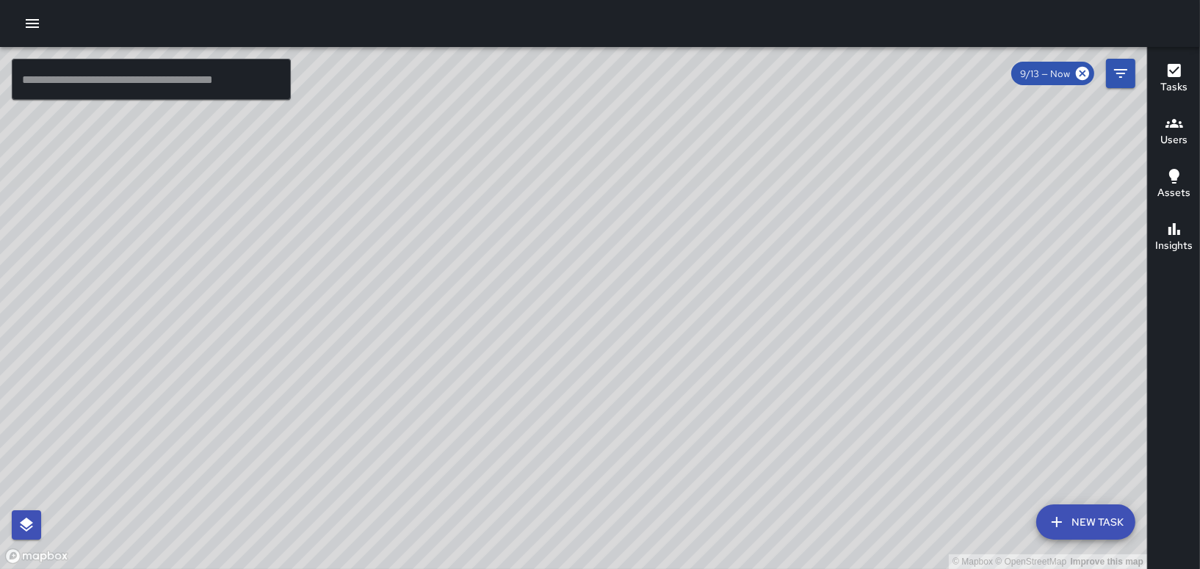
click at [640, 183] on div "© Mapbox © OpenStreetMap Improve this map" at bounding box center [573, 308] width 1147 height 522
drag, startPoint x: 377, startPoint y: 331, endPoint x: 847, endPoint y: 155, distance: 502.1
click at [831, 161] on div "© Mapbox © OpenStreetMap Improve this map" at bounding box center [573, 308] width 1147 height 522
drag, startPoint x: 386, startPoint y: 394, endPoint x: 549, endPoint y: 274, distance: 202.7
click at [547, 275] on div "© Mapbox © OpenStreetMap Improve this map" at bounding box center [573, 308] width 1147 height 522
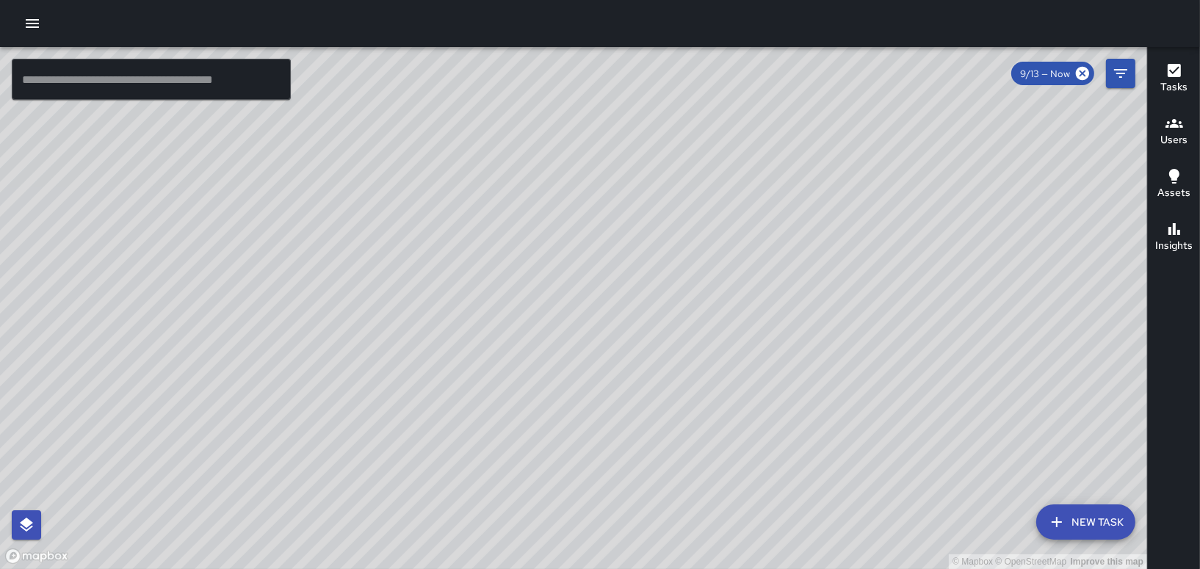
drag, startPoint x: 444, startPoint y: 346, endPoint x: 580, endPoint y: 242, distance: 170.3
click at [574, 249] on div "© Mapbox © OpenStreetMap Improve this map" at bounding box center [573, 308] width 1147 height 522
drag, startPoint x: 477, startPoint y: 383, endPoint x: 583, endPoint y: 86, distance: 315.1
click at [580, 92] on div "© Mapbox © OpenStreetMap Improve this map" at bounding box center [573, 308] width 1147 height 522
drag, startPoint x: 793, startPoint y: 234, endPoint x: 256, endPoint y: 433, distance: 572.7
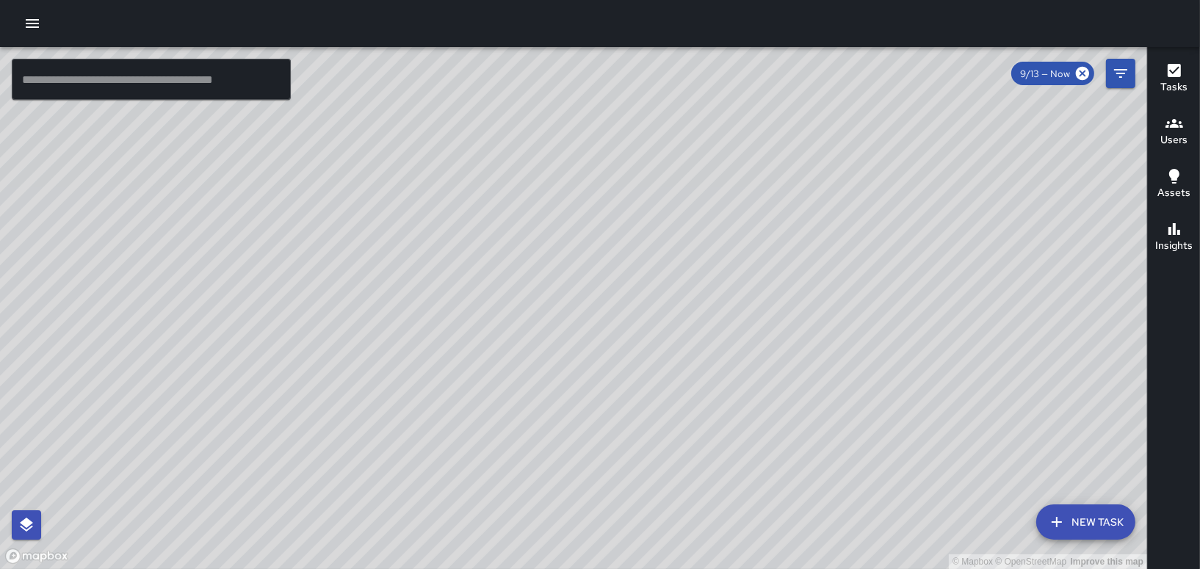
click at [256, 433] on div "© Mapbox © OpenStreetMap Improve this map" at bounding box center [573, 308] width 1147 height 522
drag, startPoint x: 336, startPoint y: 295, endPoint x: 435, endPoint y: 454, distance: 187.1
click at [433, 452] on div "© Mapbox © OpenStreetMap Improve this map" at bounding box center [573, 308] width 1147 height 522
drag, startPoint x: 408, startPoint y: 435, endPoint x: 647, endPoint y: 356, distance: 252.0
click at [616, 381] on div "© Mapbox © OpenStreetMap Improve this map" at bounding box center [573, 308] width 1147 height 522
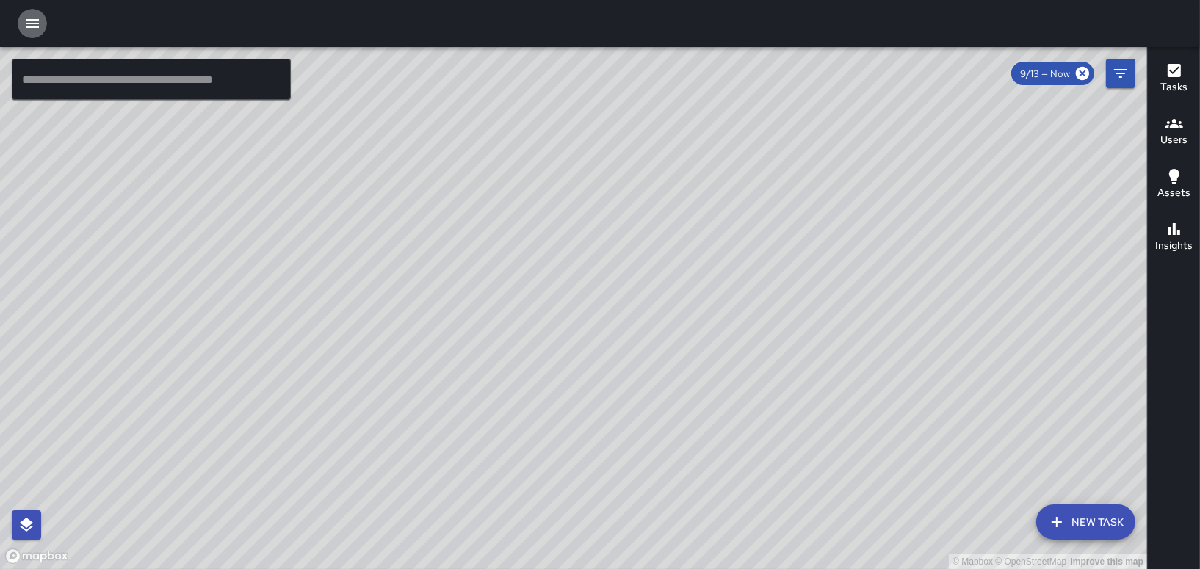
click at [32, 23] on icon "button" at bounding box center [32, 23] width 13 height 9
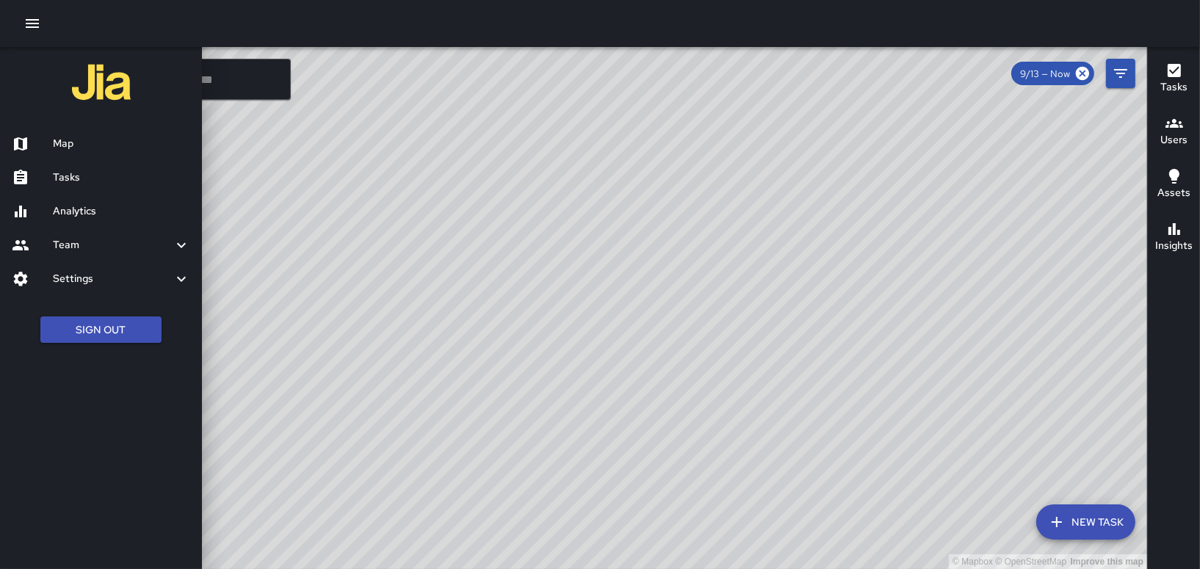
click at [407, 342] on div at bounding box center [600, 284] width 1200 height 569
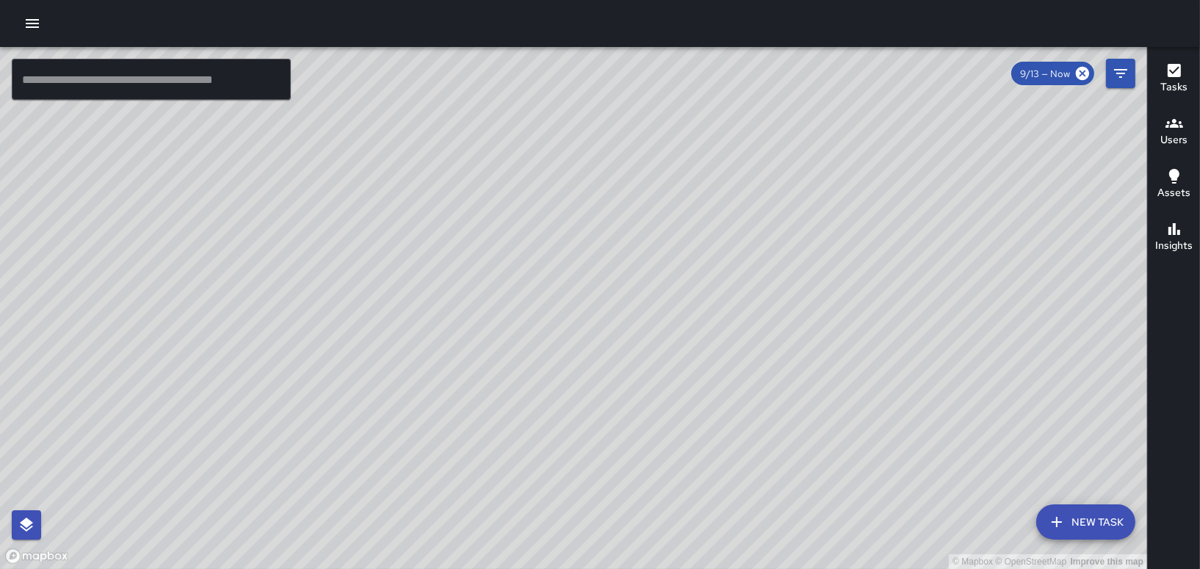
drag, startPoint x: 278, startPoint y: 411, endPoint x: 405, endPoint y: 194, distance: 251.2
click at [404, 195] on div "© Mapbox © OpenStreetMap Improve this map" at bounding box center [573, 308] width 1147 height 522
drag, startPoint x: 455, startPoint y: 172, endPoint x: 427, endPoint y: 345, distance: 175.0
click at [427, 345] on div "© Mapbox © OpenStreetMap Improve this map" at bounding box center [573, 308] width 1147 height 522
drag, startPoint x: 596, startPoint y: 134, endPoint x: 588, endPoint y: 278, distance: 144.2
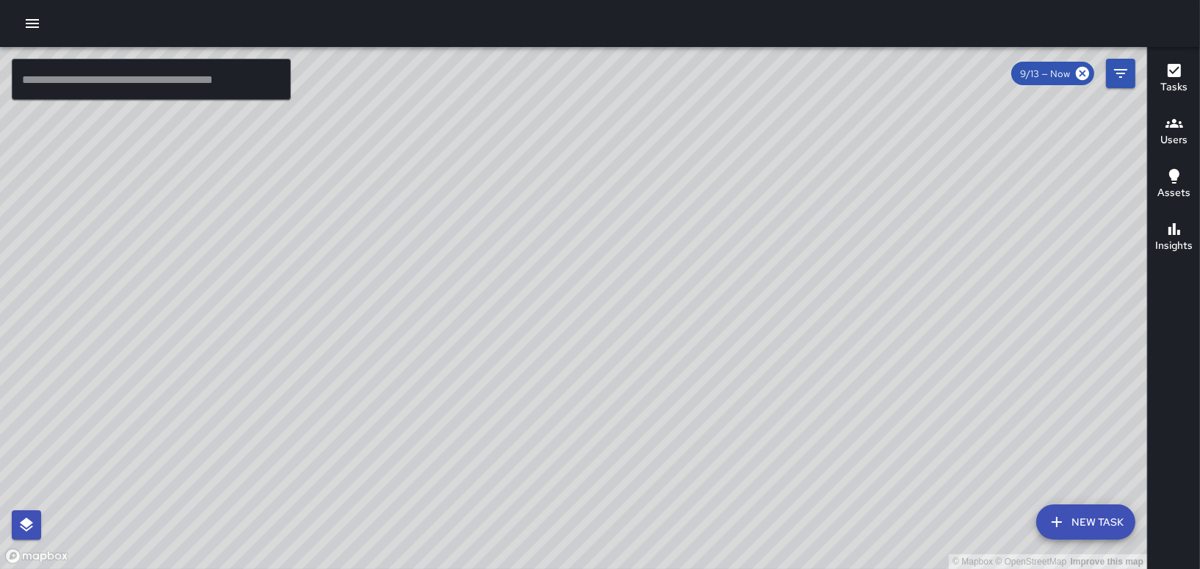
click at [567, 291] on div "© Mapbox © OpenStreetMap Improve this map" at bounding box center [573, 308] width 1147 height 522
drag, startPoint x: 464, startPoint y: 317, endPoint x: 640, endPoint y: 223, distance: 199.8
click at [639, 225] on div "© Mapbox © OpenStreetMap Improve this map" at bounding box center [573, 308] width 1147 height 522
drag, startPoint x: 539, startPoint y: 435, endPoint x: 544, endPoint y: 225, distance: 210.2
click at [544, 225] on div "© Mapbox © OpenStreetMap Improve this map" at bounding box center [573, 308] width 1147 height 522
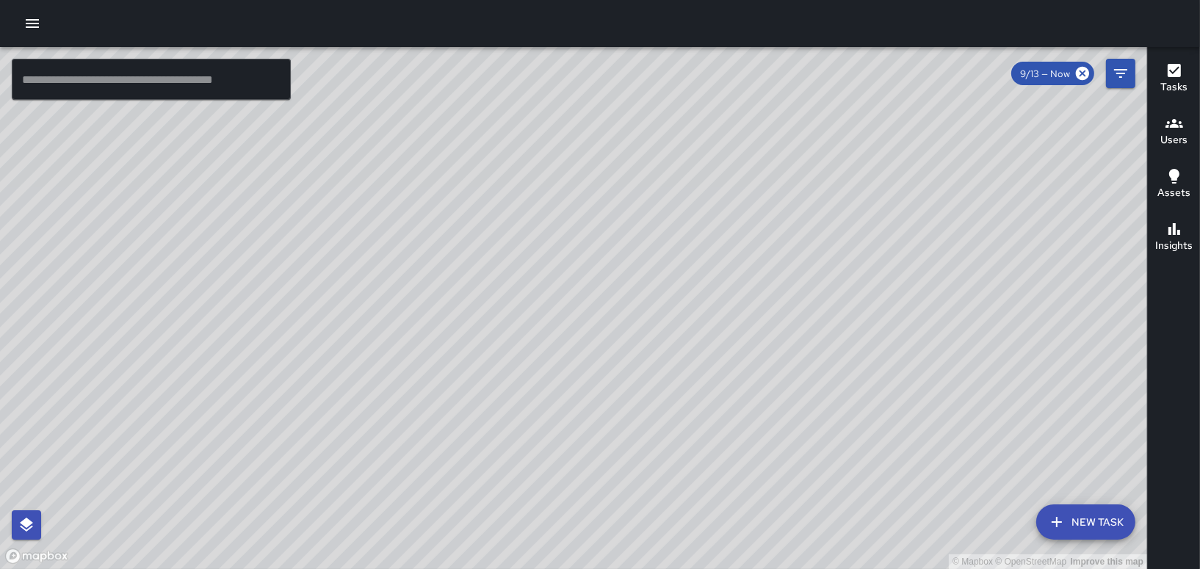
drag, startPoint x: 511, startPoint y: 331, endPoint x: 270, endPoint y: 591, distance: 354.0
click at [270, 569] on html "© Mapbox © OpenStreetMap Improve this map ​ New Task 9/13 — Now Map Layers Task…" at bounding box center [600, 284] width 1200 height 569
drag, startPoint x: 436, startPoint y: 260, endPoint x: 325, endPoint y: 571, distance: 329.9
click at [325, 569] on html "© Mapbox © OpenStreetMap Improve this map ​ New Task 9/13 — Now Map Layers Task…" at bounding box center [600, 284] width 1200 height 569
drag, startPoint x: 309, startPoint y: 418, endPoint x: 648, endPoint y: 425, distance: 339.4
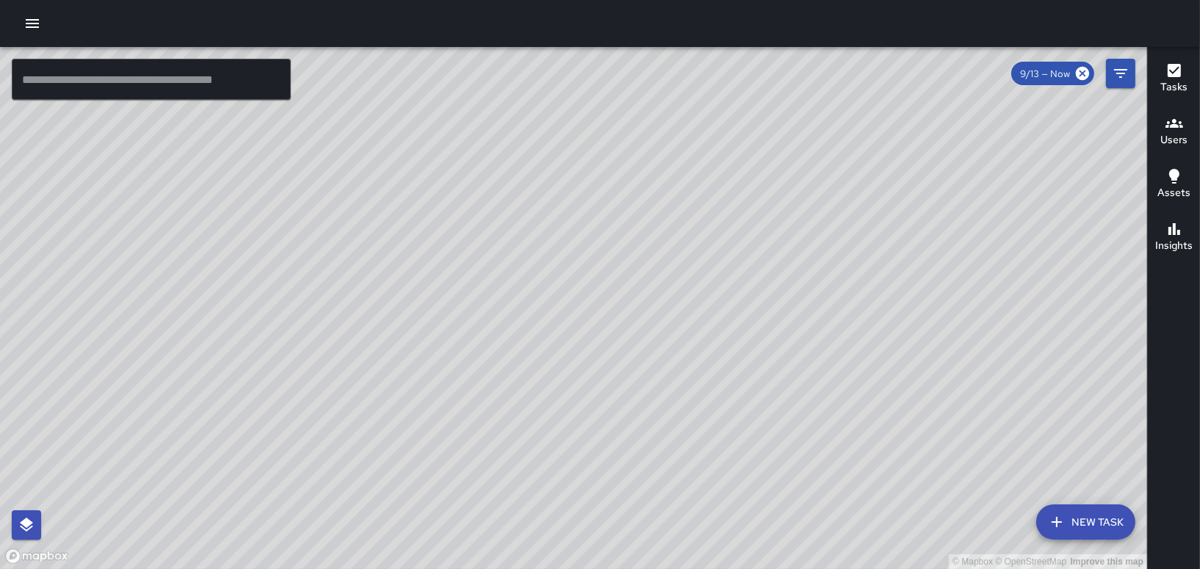
click at [648, 425] on div "© Mapbox © OpenStreetMap Improve this map" at bounding box center [573, 308] width 1147 height 522
drag, startPoint x: 593, startPoint y: 472, endPoint x: 511, endPoint y: 73, distance: 407.3
click at [511, 73] on div "© Mapbox © OpenStreetMap Improve this map" at bounding box center [573, 308] width 1147 height 522
drag, startPoint x: 635, startPoint y: 248, endPoint x: 300, endPoint y: 205, distance: 336.9
click at [325, 216] on div "© Mapbox © OpenStreetMap Improve this map" at bounding box center [573, 308] width 1147 height 522
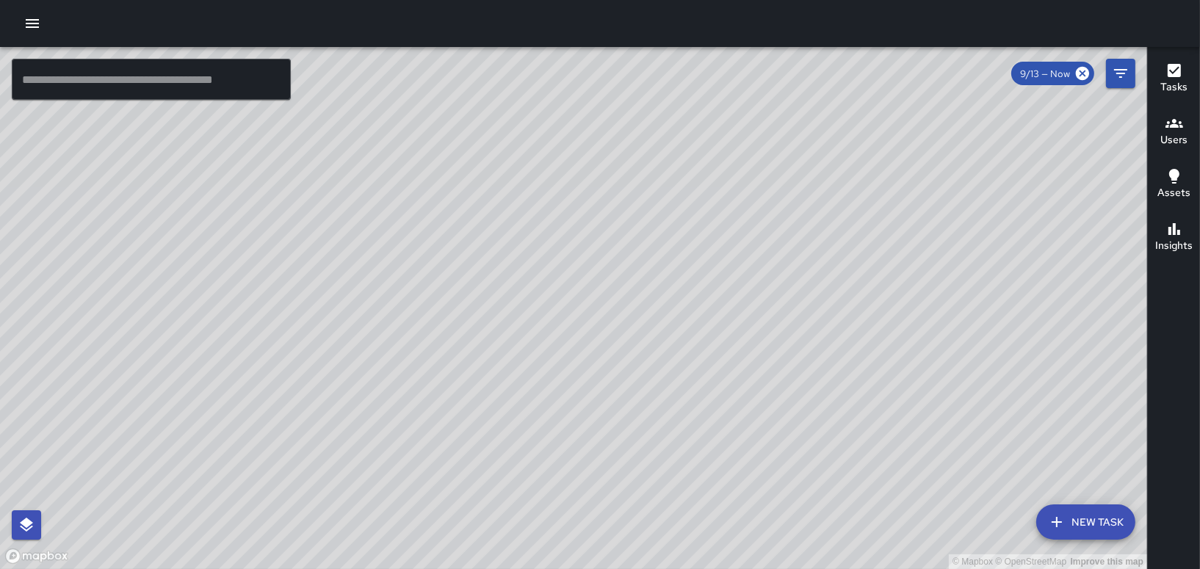
drag, startPoint x: 537, startPoint y: 189, endPoint x: 404, endPoint y: 273, distance: 157.1
click at [407, 270] on div "© Mapbox © OpenStreetMap Improve this map" at bounding box center [573, 308] width 1147 height 522
drag, startPoint x: 352, startPoint y: 143, endPoint x: 343, endPoint y: 234, distance: 91.5
click at [343, 234] on div "© Mapbox © OpenStreetMap Improve this map" at bounding box center [573, 308] width 1147 height 522
drag, startPoint x: 278, startPoint y: 322, endPoint x: 300, endPoint y: 233, distance: 92.3
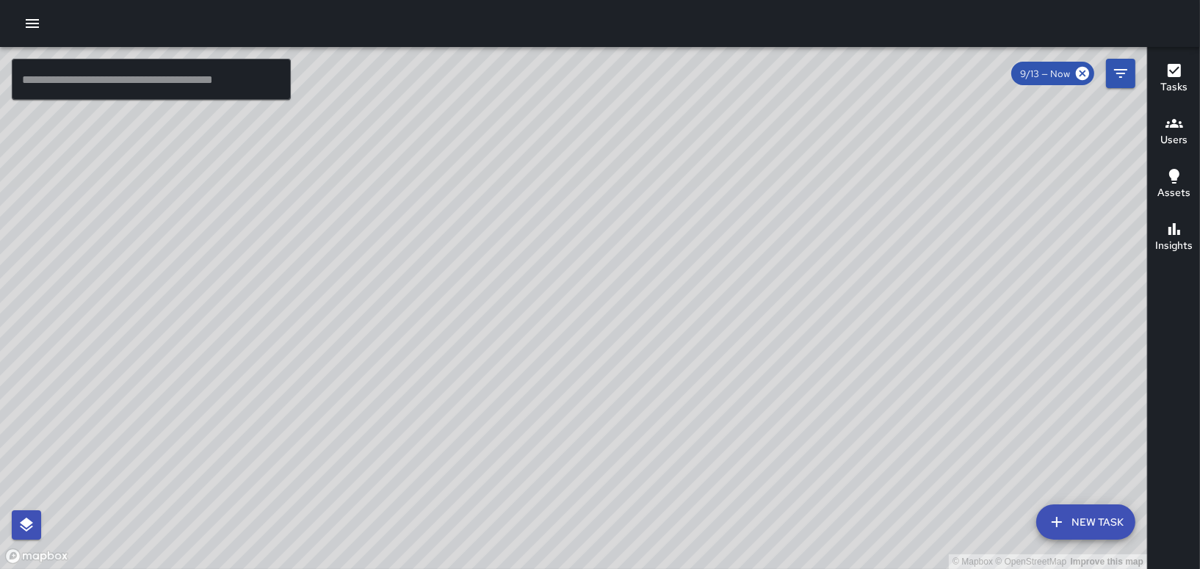
click at [300, 234] on div "© Mapbox © OpenStreetMap Improve this map" at bounding box center [573, 308] width 1147 height 522
drag, startPoint x: 332, startPoint y: 372, endPoint x: 582, endPoint y: 248, distance: 278.9
click at [580, 254] on div "© Mapbox © OpenStreetMap Improve this map" at bounding box center [573, 308] width 1147 height 522
drag, startPoint x: 586, startPoint y: 264, endPoint x: 627, endPoint y: 298, distance: 52.8
click at [627, 298] on div "© Mapbox © OpenStreetMap Improve this map" at bounding box center [573, 308] width 1147 height 522
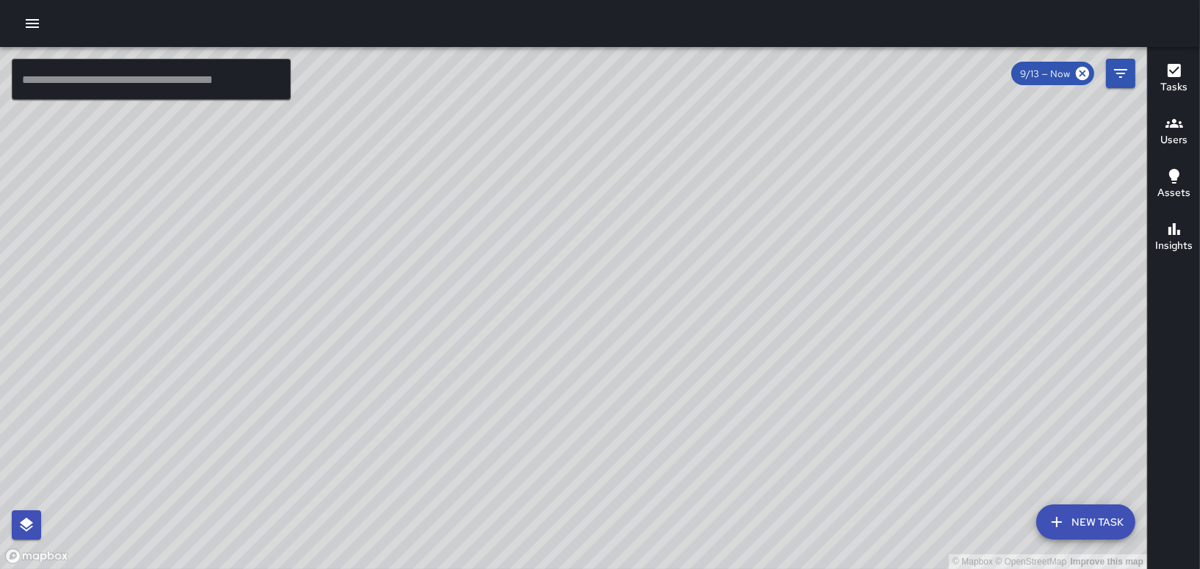
drag, startPoint x: 623, startPoint y: 358, endPoint x: 571, endPoint y: 95, distance: 267.4
click at [571, 109] on div "© Mapbox © OpenStreetMap Improve this map" at bounding box center [573, 308] width 1147 height 522
click at [30, 15] on icon "button" at bounding box center [33, 24] width 18 height 18
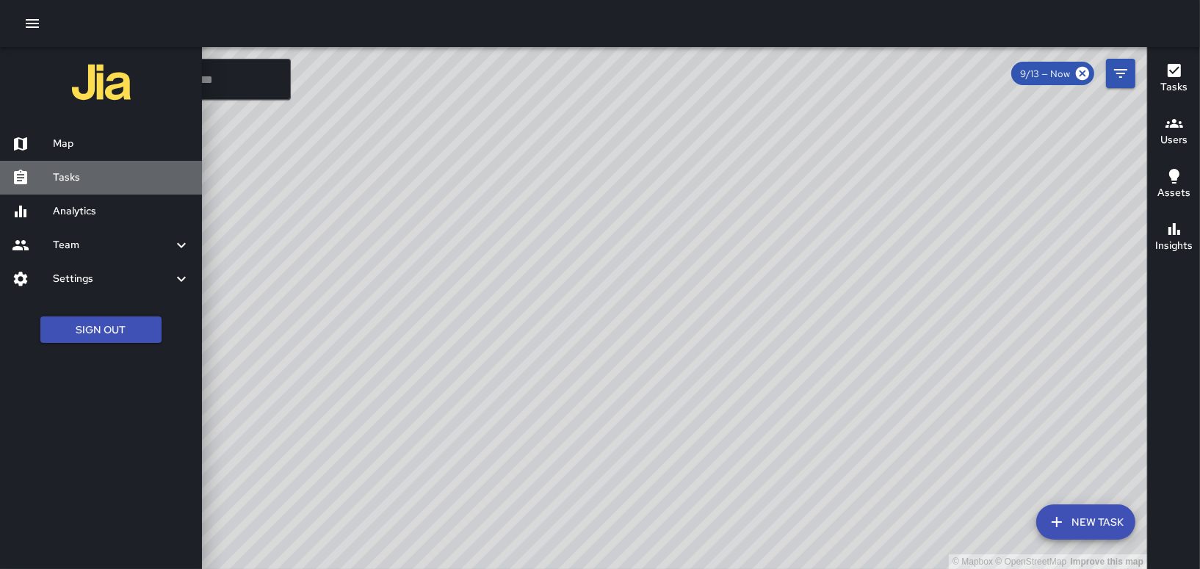
click at [93, 174] on h6 "Tasks" at bounding box center [121, 178] width 137 height 16
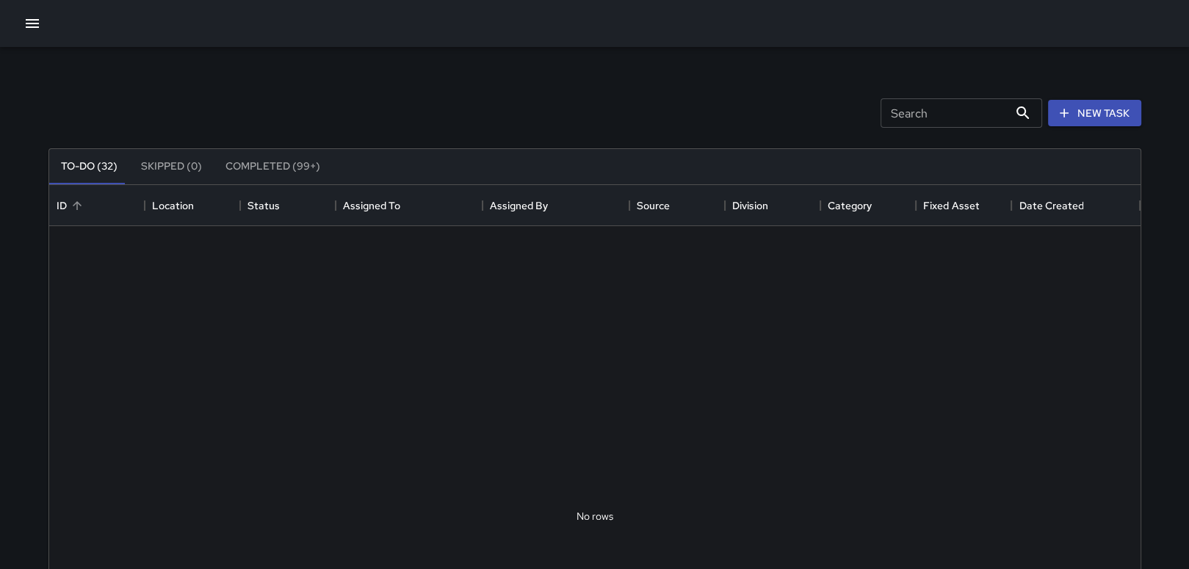
scroll to position [610, 1080]
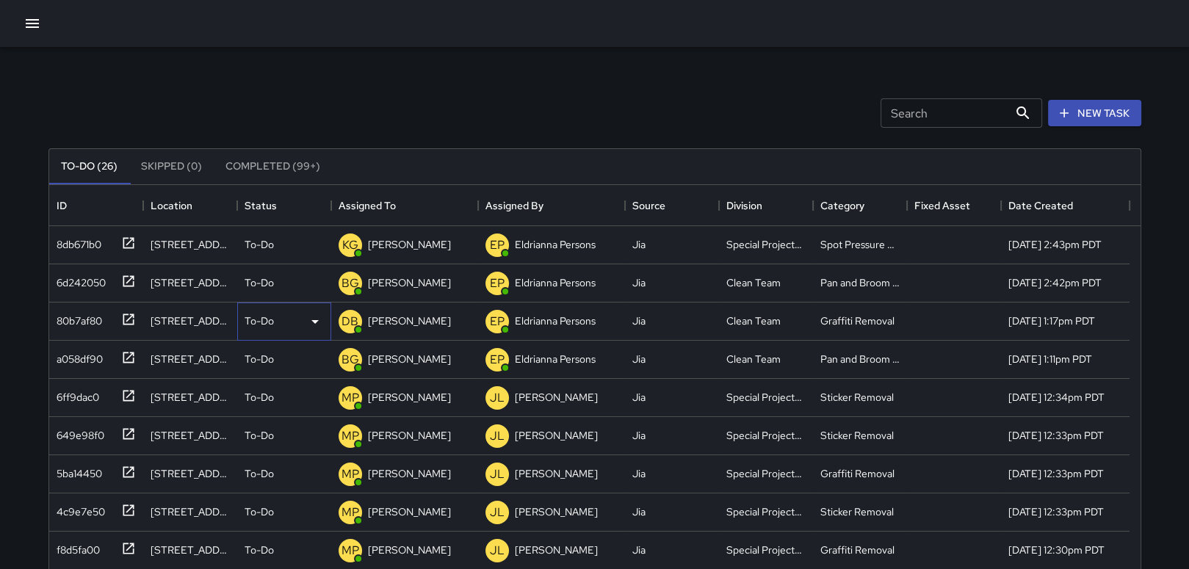
click at [248, 327] on p "To-Do" at bounding box center [259, 321] width 29 height 15
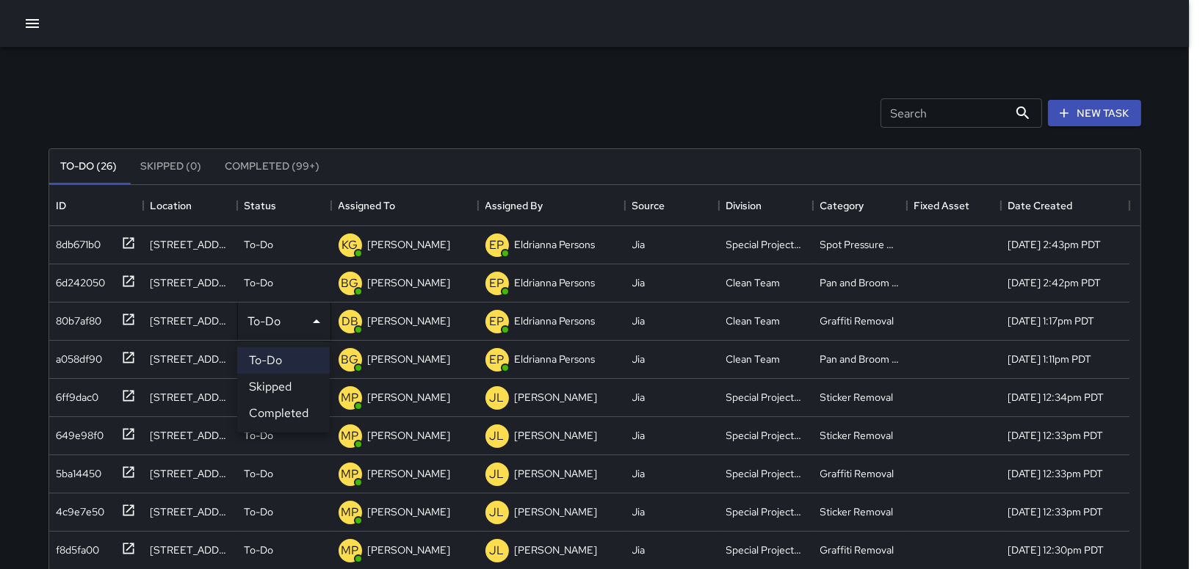
click at [201, 316] on div at bounding box center [600, 284] width 1200 height 569
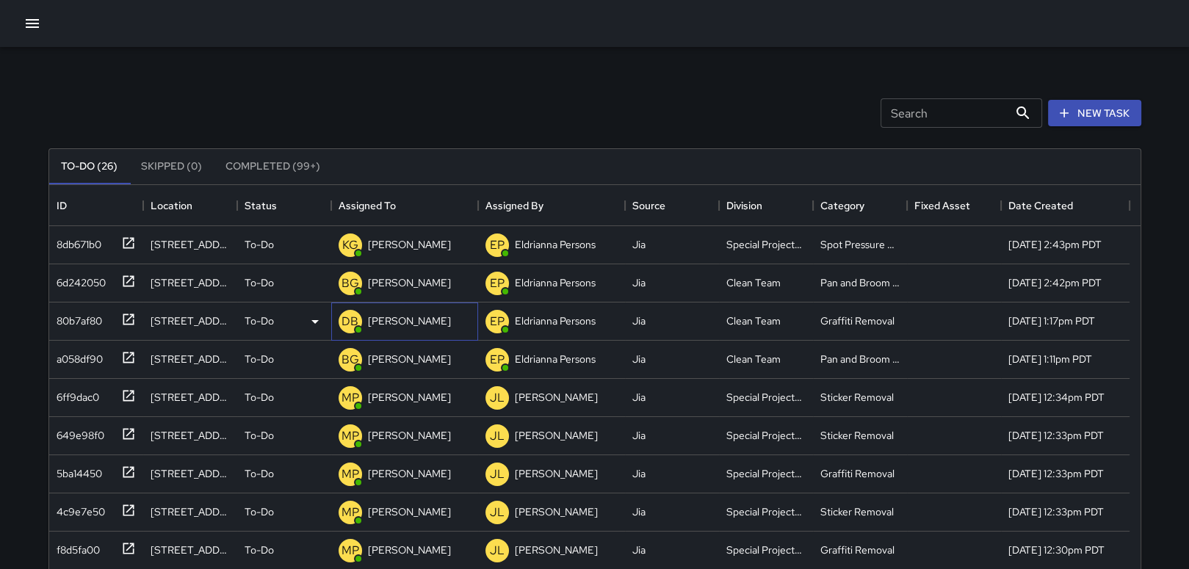
click at [433, 328] on p "[PERSON_NAME]" at bounding box center [409, 321] width 83 height 15
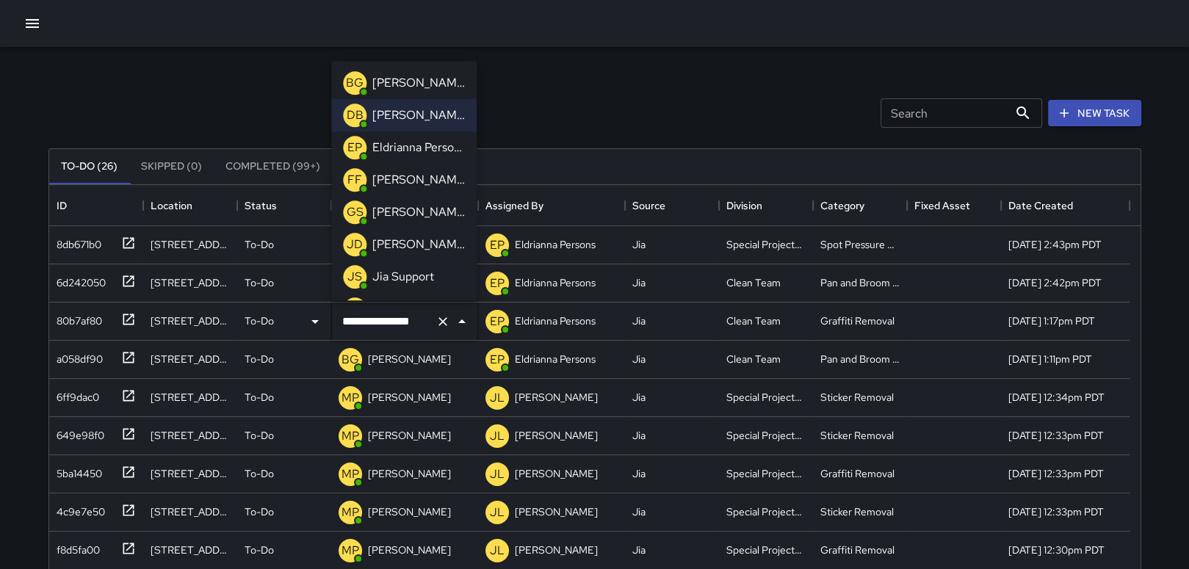
click at [425, 76] on p "[PERSON_NAME]" at bounding box center [418, 83] width 93 height 18
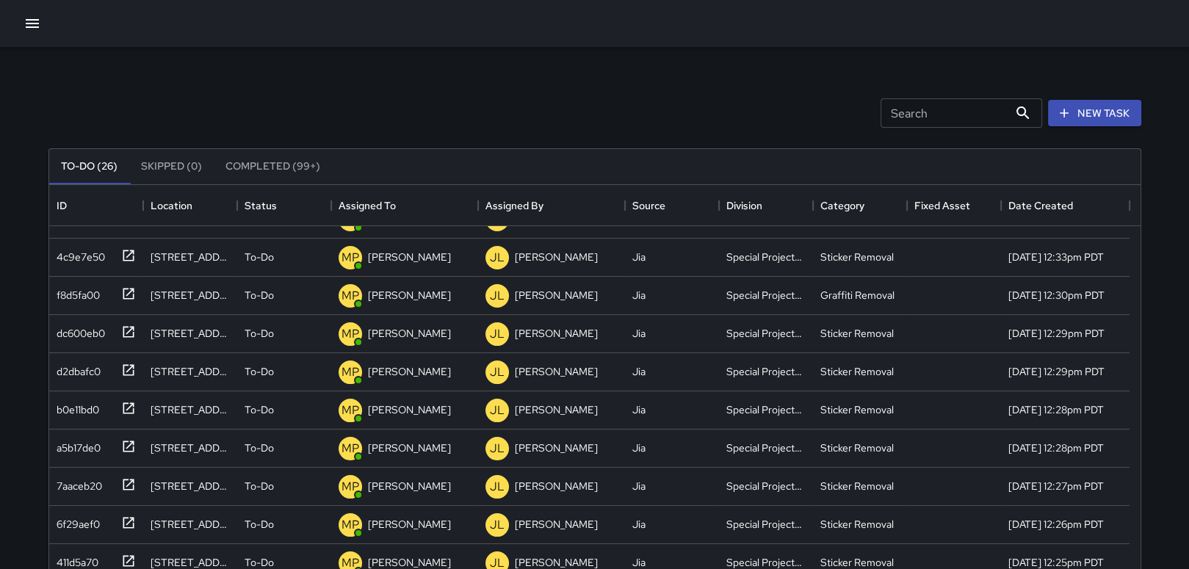
scroll to position [256, 0]
click at [645, 121] on div "Search Search New Task" at bounding box center [595, 113] width 1099 height 76
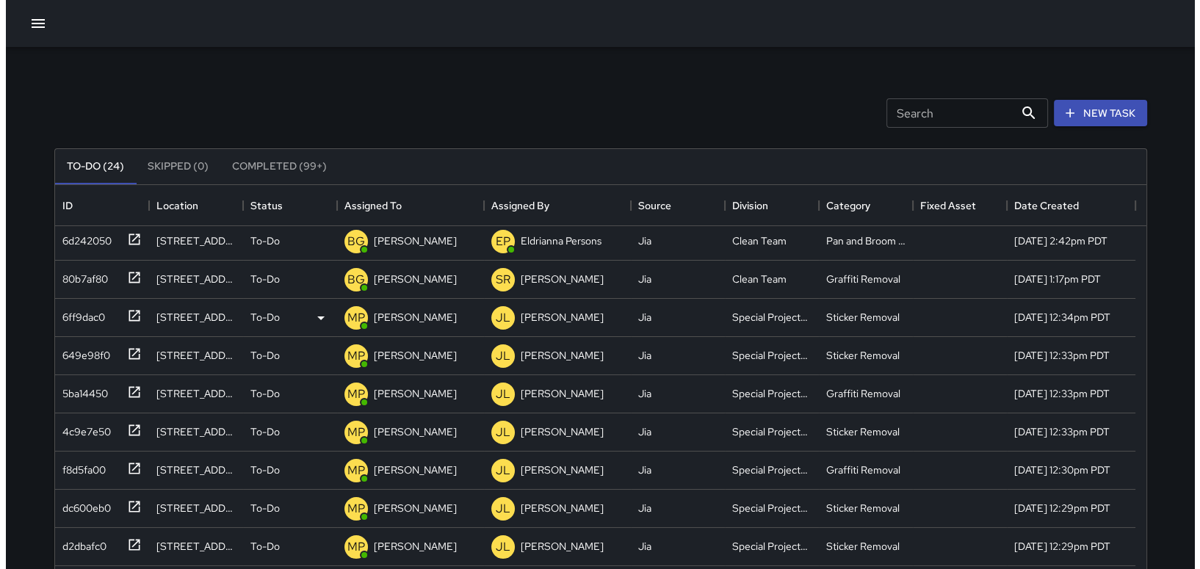
scroll to position [0, 0]
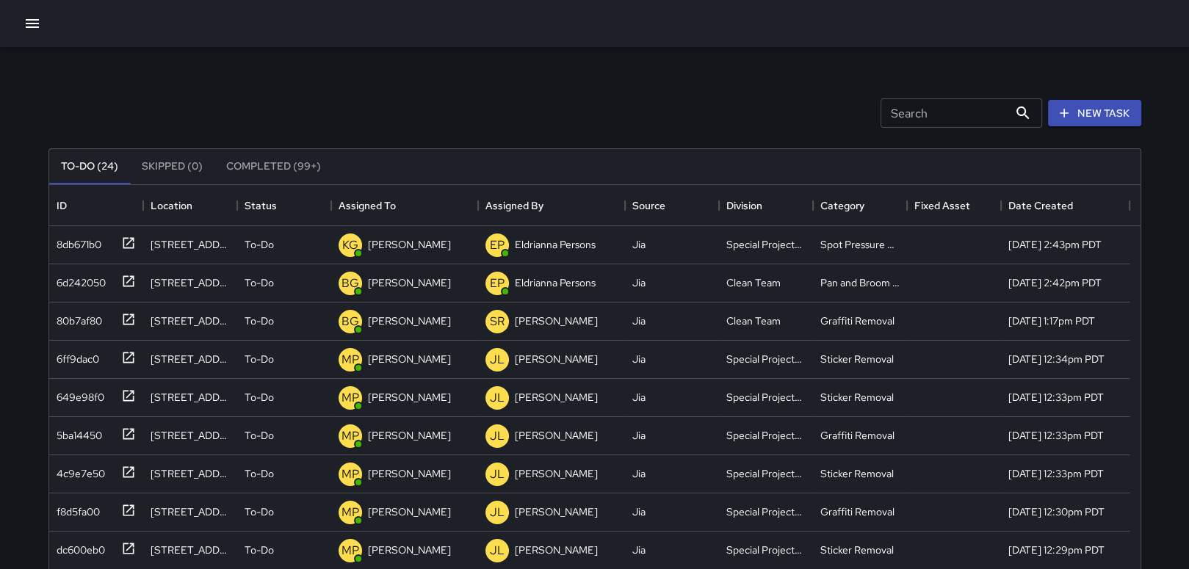
click at [21, 28] on button "button" at bounding box center [32, 23] width 29 height 29
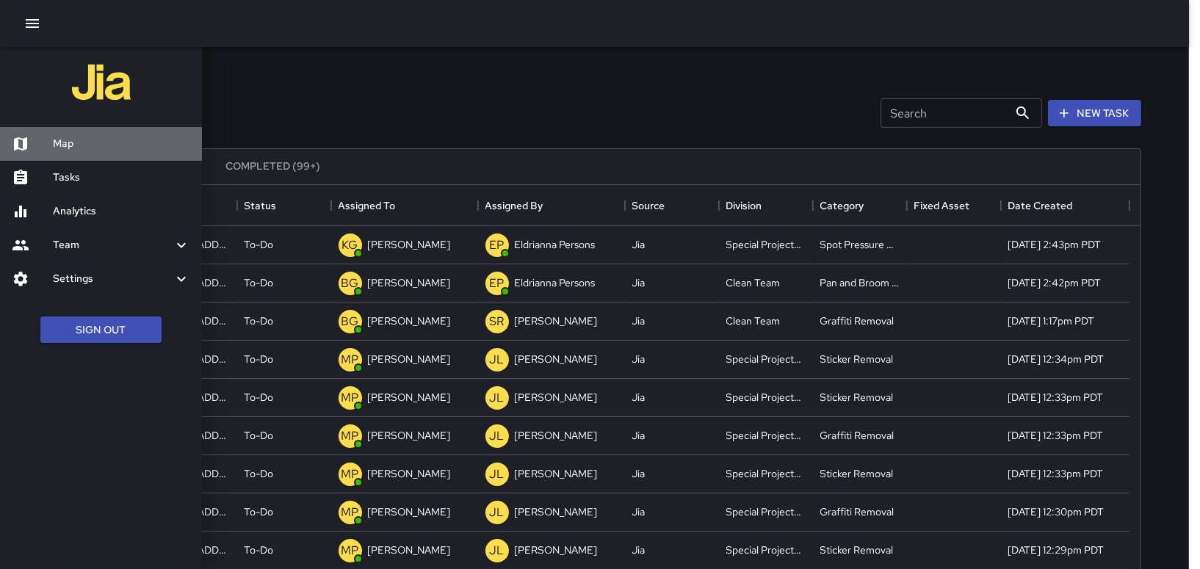
click at [97, 148] on h6 "Map" at bounding box center [121, 144] width 137 height 16
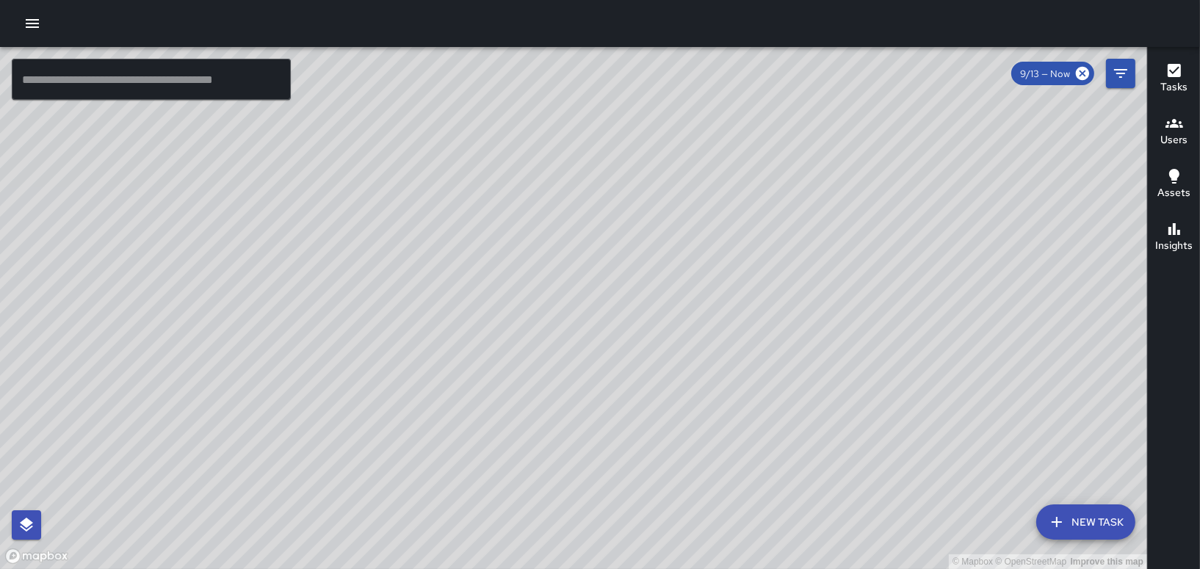
drag, startPoint x: 522, startPoint y: 285, endPoint x: 609, endPoint y: 328, distance: 97.6
click at [608, 327] on div "© Mapbox © OpenStreetMap Improve this map" at bounding box center [573, 308] width 1147 height 522
drag, startPoint x: 604, startPoint y: 297, endPoint x: 616, endPoint y: 403, distance: 106.4
click at [616, 403] on div "© Mapbox © OpenStreetMap Improve this map" at bounding box center [573, 308] width 1147 height 522
drag, startPoint x: 657, startPoint y: 217, endPoint x: 762, endPoint y: 388, distance: 200.4
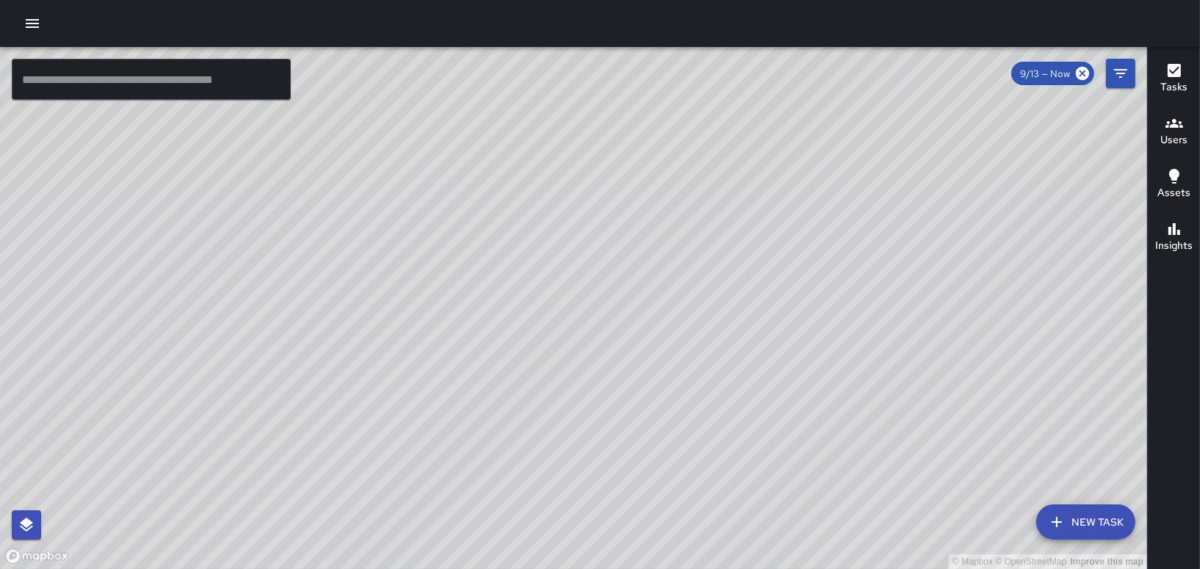
click at [762, 388] on div "© Mapbox © OpenStreetMap Improve this map" at bounding box center [573, 308] width 1147 height 522
drag, startPoint x: 344, startPoint y: 220, endPoint x: 368, endPoint y: 201, distance: 30.4
click at [368, 201] on div "© Mapbox © OpenStreetMap Improve this map" at bounding box center [573, 308] width 1147 height 522
drag, startPoint x: 1200, startPoint y: 472, endPoint x: 840, endPoint y: 337, distance: 384.5
click at [840, 337] on div "© Mapbox © OpenStreetMap Improve this map ​ New Task 9/13 — Now Map Layers Task…" at bounding box center [600, 308] width 1200 height 522
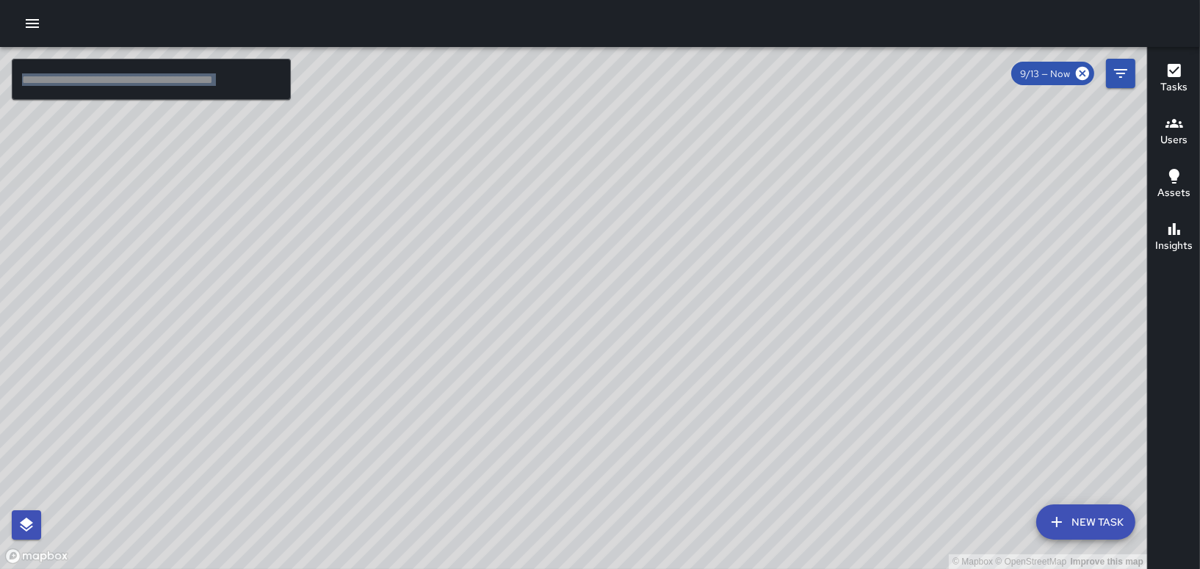
drag, startPoint x: 840, startPoint y: 337, endPoint x: 618, endPoint y: 121, distance: 309.6
click at [619, 124] on div "© Mapbox © OpenStreetMap Improve this map" at bounding box center [573, 308] width 1147 height 522
drag, startPoint x: 646, startPoint y: 277, endPoint x: 828, endPoint y: 223, distance: 190.1
click at [825, 222] on div "© Mapbox © OpenStreetMap Improve this map" at bounding box center [573, 308] width 1147 height 522
drag, startPoint x: 566, startPoint y: 347, endPoint x: 826, endPoint y: 226, distance: 286.2
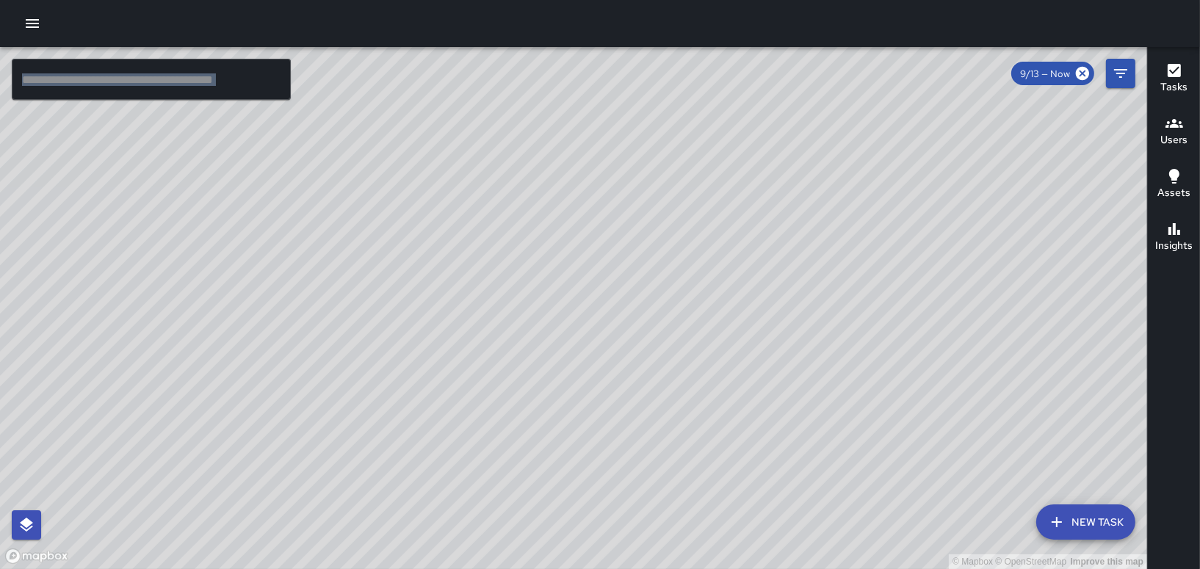
click at [815, 227] on div "© Mapbox © OpenStreetMap Improve this map" at bounding box center [573, 308] width 1147 height 522
drag, startPoint x: 660, startPoint y: 385, endPoint x: 846, endPoint y: 278, distance: 214.2
click at [846, 278] on div "© Mapbox © OpenStreetMap Improve this map" at bounding box center [573, 308] width 1147 height 522
click at [476, 200] on div "© Mapbox © OpenStreetMap Improve this map" at bounding box center [573, 308] width 1147 height 522
drag, startPoint x: 476, startPoint y: 200, endPoint x: 473, endPoint y: 217, distance: 17.1
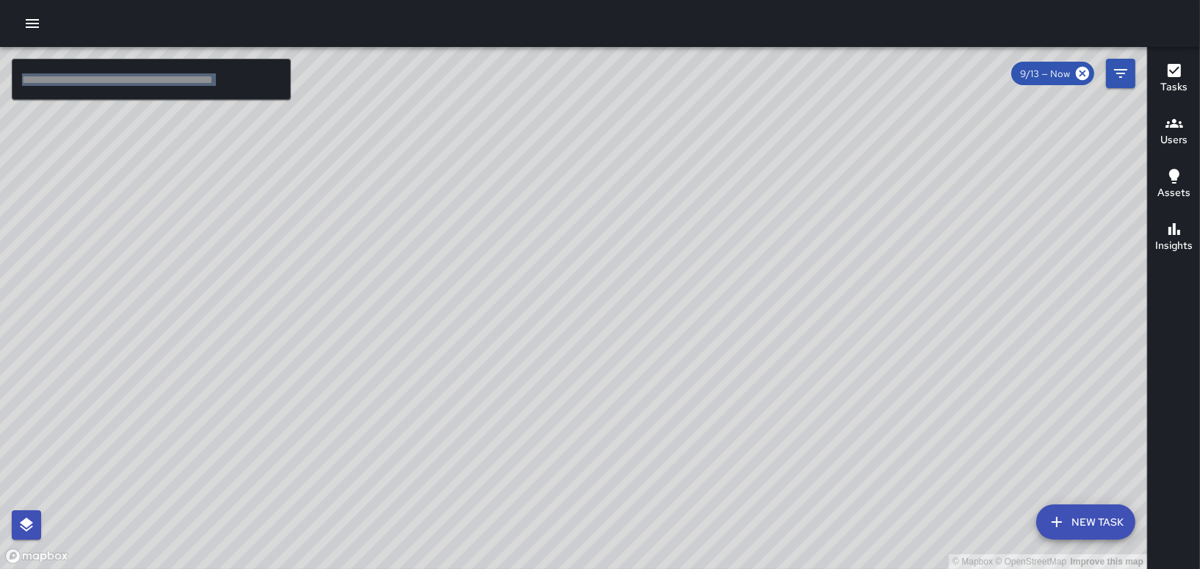
click at [473, 217] on div "© Mapbox © OpenStreetMap Improve this map" at bounding box center [573, 308] width 1147 height 522
drag, startPoint x: 473, startPoint y: 217, endPoint x: 411, endPoint y: 361, distance: 157.3
click at [411, 361] on div "© Mapbox © OpenStreetMap Improve this map" at bounding box center [573, 308] width 1147 height 522
drag, startPoint x: 606, startPoint y: 200, endPoint x: 386, endPoint y: 485, distance: 360.3
click at [386, 485] on div "© Mapbox © OpenStreetMap Improve this map" at bounding box center [573, 308] width 1147 height 522
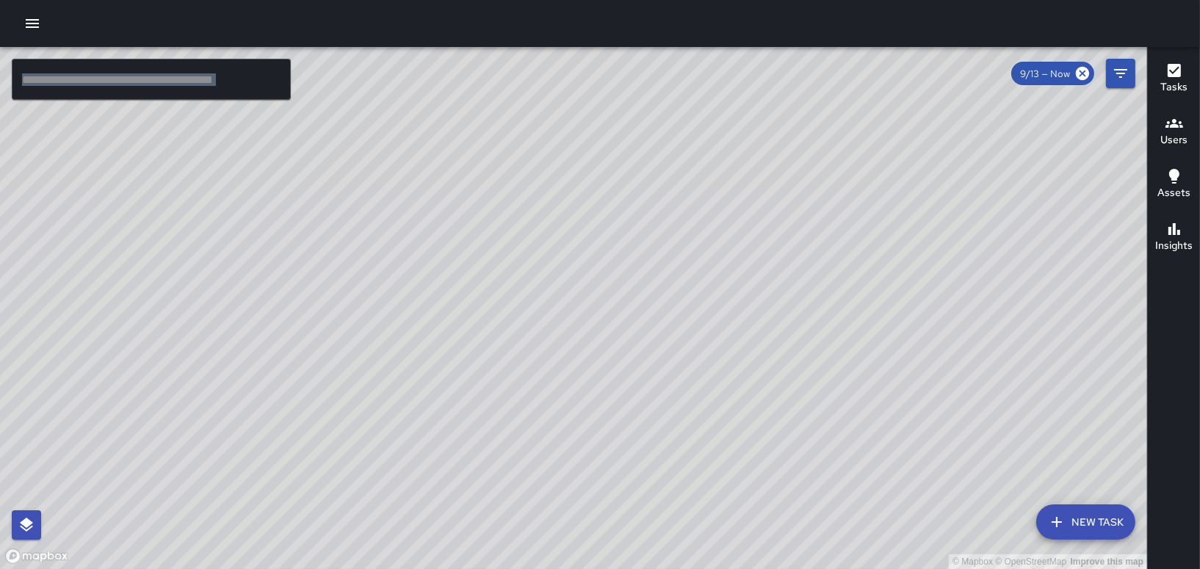
drag, startPoint x: 566, startPoint y: 264, endPoint x: 364, endPoint y: 233, distance: 203.7
click at [364, 233] on div "© Mapbox © OpenStreetMap Improve this map" at bounding box center [573, 308] width 1147 height 522
drag, startPoint x: 826, startPoint y: 341, endPoint x: 652, endPoint y: 301, distance: 177.8
click at [653, 303] on div "© Mapbox © OpenStreetMap Improve this map" at bounding box center [573, 308] width 1147 height 522
drag, startPoint x: 666, startPoint y: 412, endPoint x: 668, endPoint y: 326, distance: 86.0
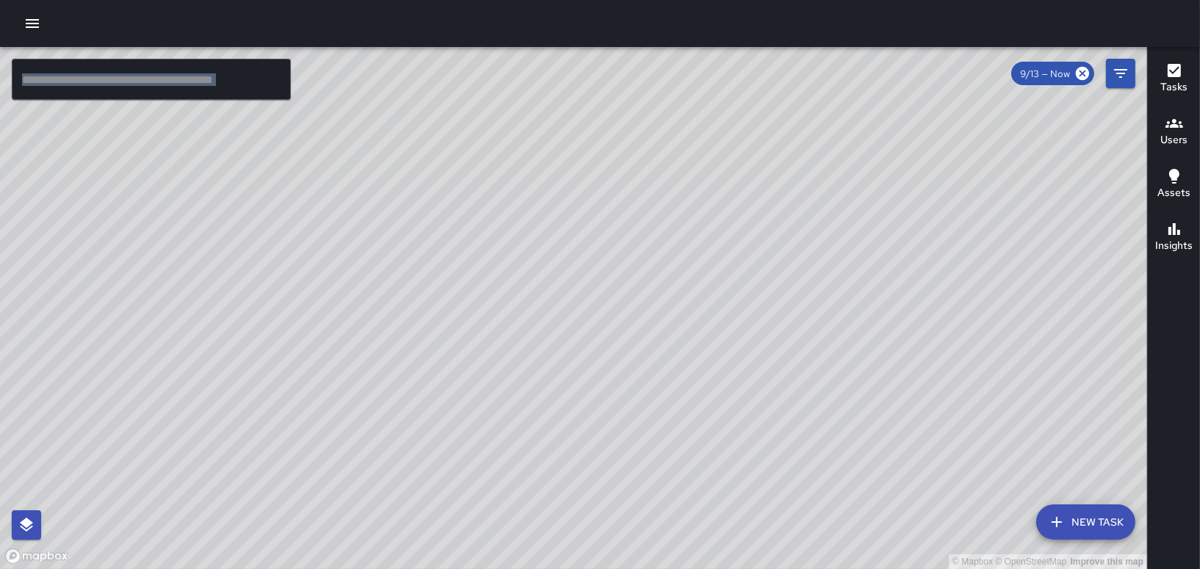
click at [669, 329] on div "© Mapbox © OpenStreetMap Improve this map" at bounding box center [573, 308] width 1147 height 522
drag, startPoint x: 649, startPoint y: 441, endPoint x: 771, endPoint y: 347, distance: 153.4
click at [766, 351] on div "© Mapbox © OpenStreetMap Improve this map" at bounding box center [573, 308] width 1147 height 522
drag, startPoint x: 597, startPoint y: 476, endPoint x: 855, endPoint y: 277, distance: 325.7
click at [855, 278] on div "© Mapbox © OpenStreetMap Improve this map" at bounding box center [573, 308] width 1147 height 522
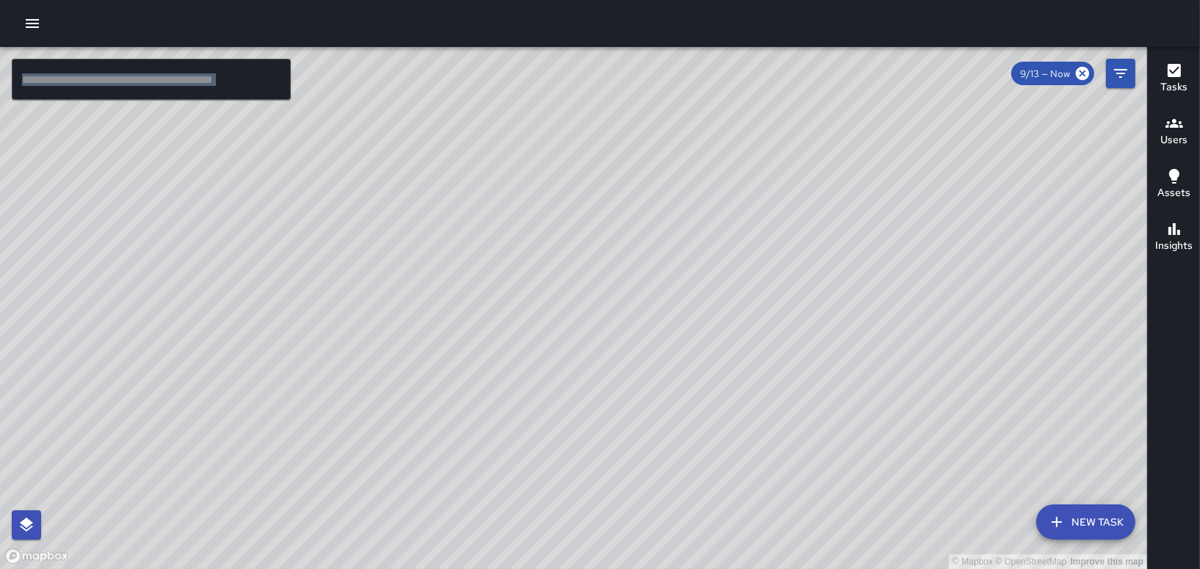
drag, startPoint x: 565, startPoint y: 406, endPoint x: 1036, endPoint y: 601, distance: 510.2
click at [1036, 569] on html "© Mapbox © OpenStreetMap Improve this map ​ New Task 9/13 — Now Map Layers Task…" at bounding box center [600, 284] width 1200 height 569
drag, startPoint x: 809, startPoint y: 264, endPoint x: 601, endPoint y: 404, distance: 250.4
click at [601, 401] on div "© Mapbox © OpenStreetMap Improve this map" at bounding box center [573, 308] width 1147 height 522
drag, startPoint x: 751, startPoint y: 290, endPoint x: 623, endPoint y: 311, distance: 130.3
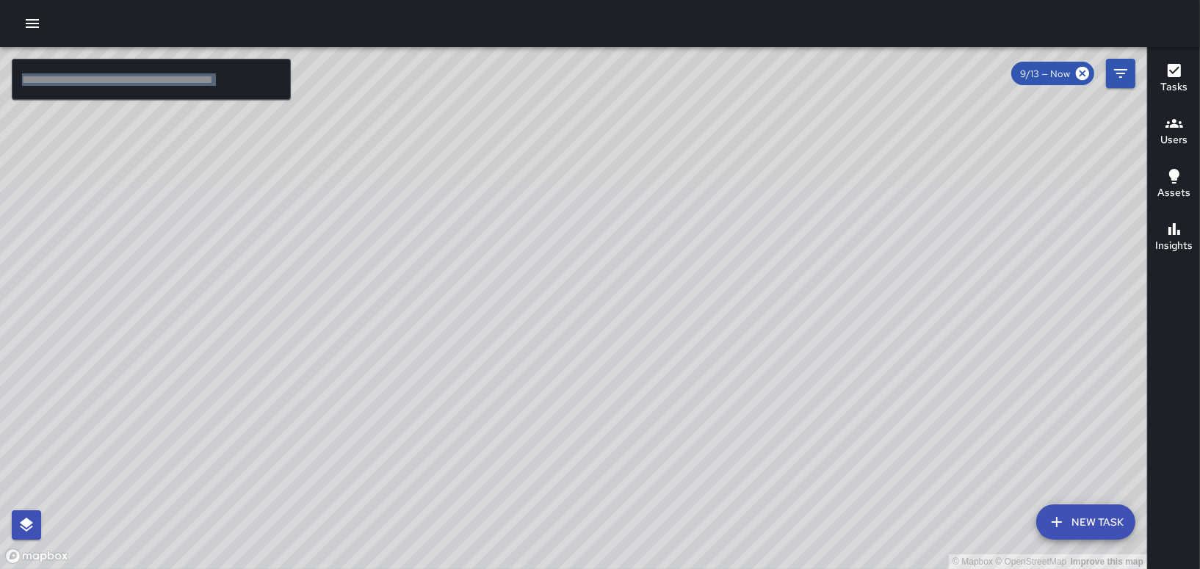
click at [623, 311] on div "© Mapbox © OpenStreetMap Improve this map" at bounding box center [573, 308] width 1147 height 522
drag, startPoint x: 107, startPoint y: 250, endPoint x: 284, endPoint y: 263, distance: 177.5
click at [282, 262] on div "© Mapbox © OpenStreetMap Improve this map" at bounding box center [573, 308] width 1147 height 522
drag, startPoint x: 904, startPoint y: 311, endPoint x: 790, endPoint y: 255, distance: 127.5
click at [791, 255] on div "© Mapbox © OpenStreetMap Improve this map" at bounding box center [573, 308] width 1147 height 522
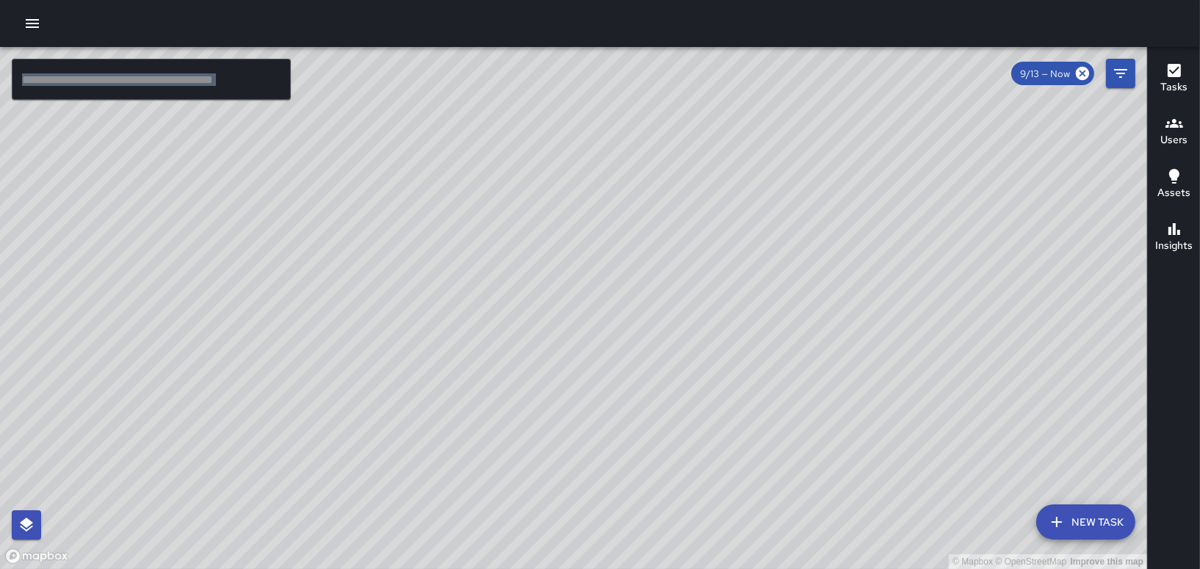
drag, startPoint x: 737, startPoint y: 221, endPoint x: 628, endPoint y: 139, distance: 136.3
click at [673, 162] on div "© Mapbox © OpenStreetMap Improve this map" at bounding box center [573, 308] width 1147 height 522
drag, startPoint x: 809, startPoint y: 318, endPoint x: 762, endPoint y: 187, distance: 139.4
click at [762, 193] on div "© Mapbox © OpenStreetMap Improve this map" at bounding box center [573, 308] width 1147 height 522
drag, startPoint x: 502, startPoint y: 386, endPoint x: 501, endPoint y: 254, distance: 131.5
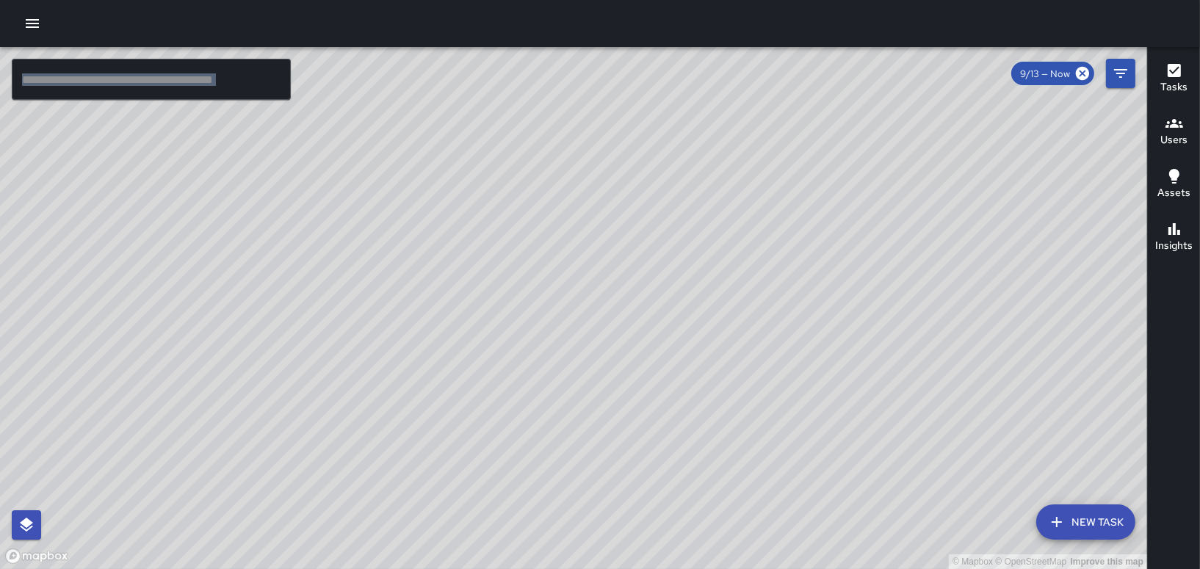
click at [501, 279] on div "© Mapbox © OpenStreetMap Improve this map" at bounding box center [573, 308] width 1147 height 522
drag, startPoint x: 816, startPoint y: 317, endPoint x: 367, endPoint y: 415, distance: 460.2
click at [372, 407] on div "© Mapbox © OpenStreetMap Improve this map" at bounding box center [573, 308] width 1147 height 522
drag, startPoint x: 673, startPoint y: 337, endPoint x: 465, endPoint y: 556, distance: 301.9
click at [465, 556] on div "© Mapbox © OpenStreetMap Improve this map" at bounding box center [573, 308] width 1147 height 522
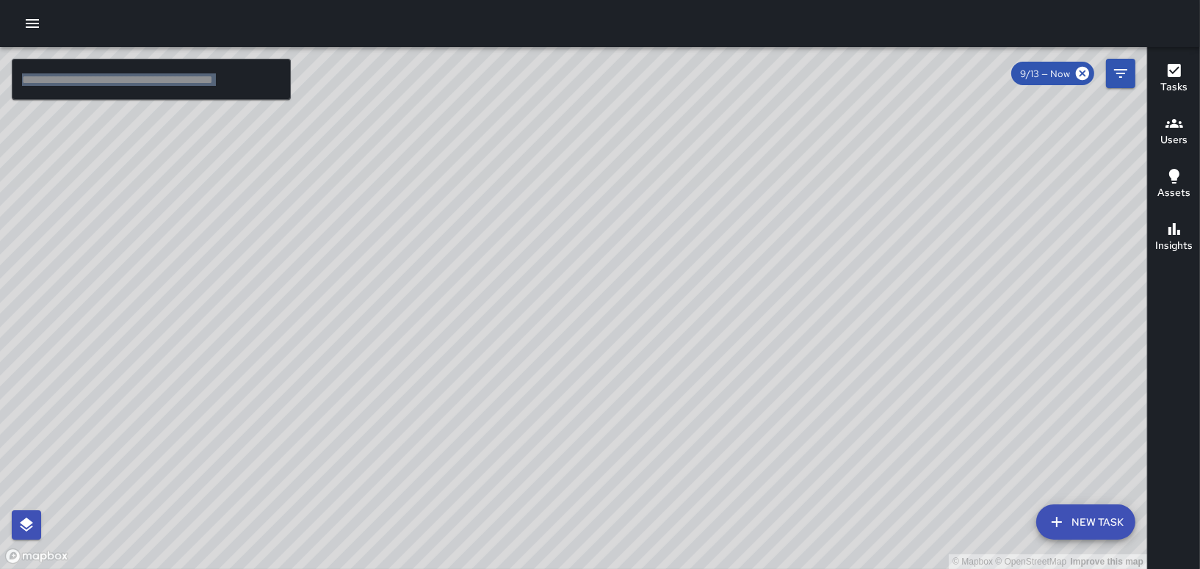
drag, startPoint x: 444, startPoint y: 552, endPoint x: 794, endPoint y: 558, distance: 350.5
click at [743, 569] on html "© Mapbox © OpenStreetMap Improve this map ​ New Task 9/13 — Now Map Layers Task…" at bounding box center [600, 284] width 1200 height 569
drag, startPoint x: 728, startPoint y: 462, endPoint x: 768, endPoint y: 228, distance: 237.1
click at [766, 233] on div "© Mapbox © OpenStreetMap Improve this map" at bounding box center [573, 308] width 1147 height 522
drag, startPoint x: 611, startPoint y: 375, endPoint x: 705, endPoint y: 174, distance: 221.5
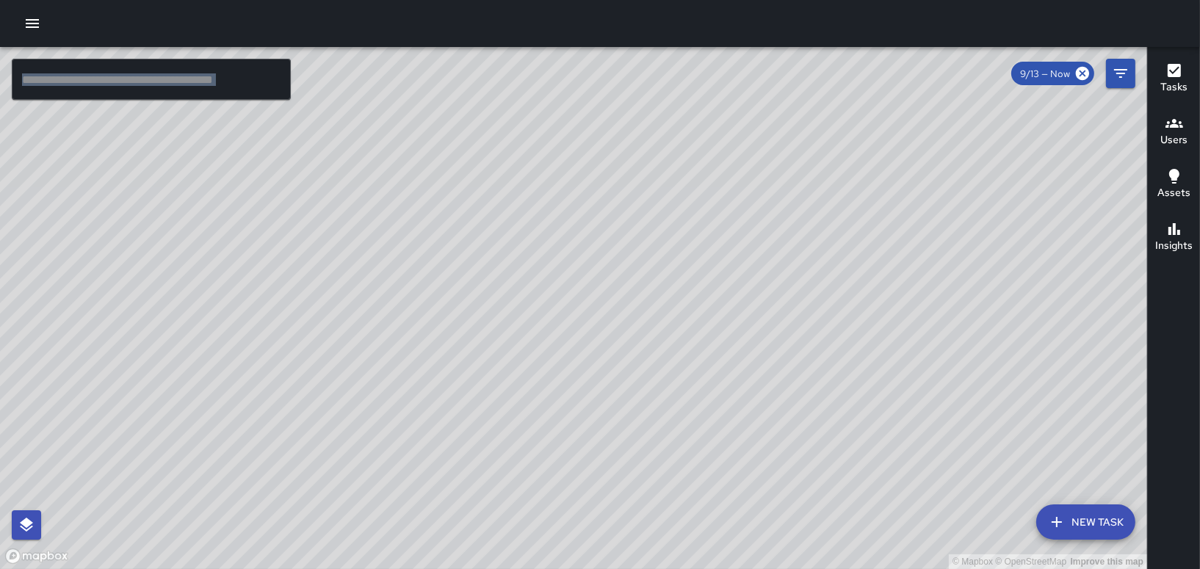
click at [702, 179] on div "© Mapbox © OpenStreetMap Improve this map" at bounding box center [573, 308] width 1147 height 522
drag, startPoint x: 619, startPoint y: 411, endPoint x: 849, endPoint y: 246, distance: 283.2
click at [809, 278] on div "© Mapbox © OpenStreetMap Improve this map" at bounding box center [573, 308] width 1147 height 522
drag, startPoint x: 771, startPoint y: 428, endPoint x: 372, endPoint y: 412, distance: 399.2
click at [372, 412] on div "© Mapbox © OpenStreetMap Improve this map" at bounding box center [573, 308] width 1147 height 522
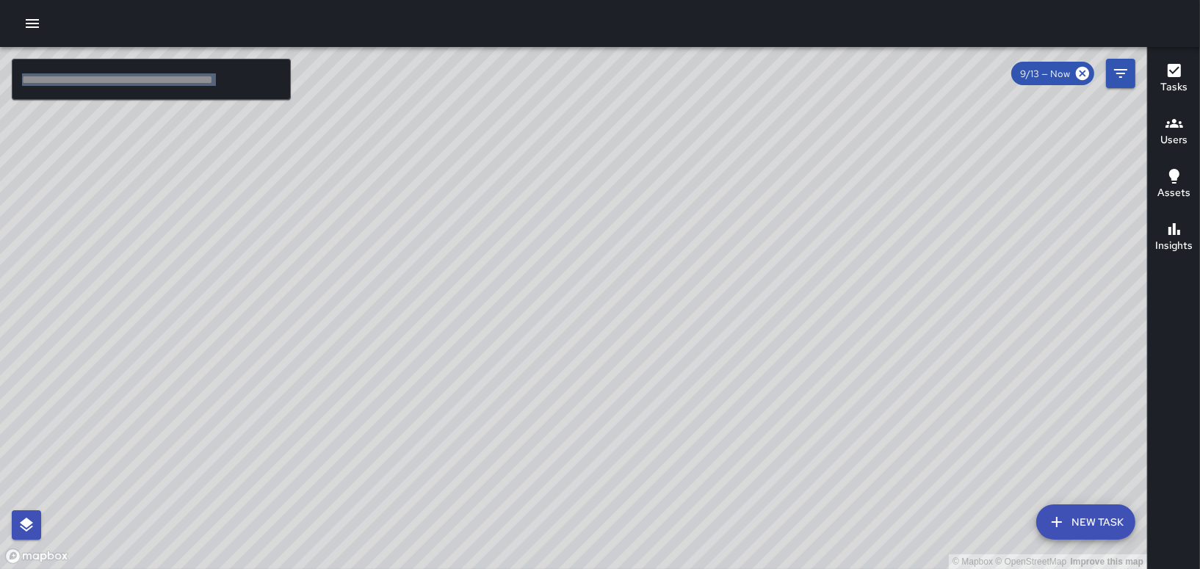
drag, startPoint x: 466, startPoint y: 160, endPoint x: 326, endPoint y: 340, distance: 227.7
click at [326, 340] on div "© Mapbox © OpenStreetMap Improve this map" at bounding box center [573, 308] width 1147 height 522
drag, startPoint x: 284, startPoint y: 258, endPoint x: 356, endPoint y: 252, distance: 71.5
click at [356, 252] on div "© Mapbox © OpenStreetMap Improve this map" at bounding box center [573, 308] width 1147 height 522
drag, startPoint x: 417, startPoint y: 243, endPoint x: 439, endPoint y: 314, distance: 74.6
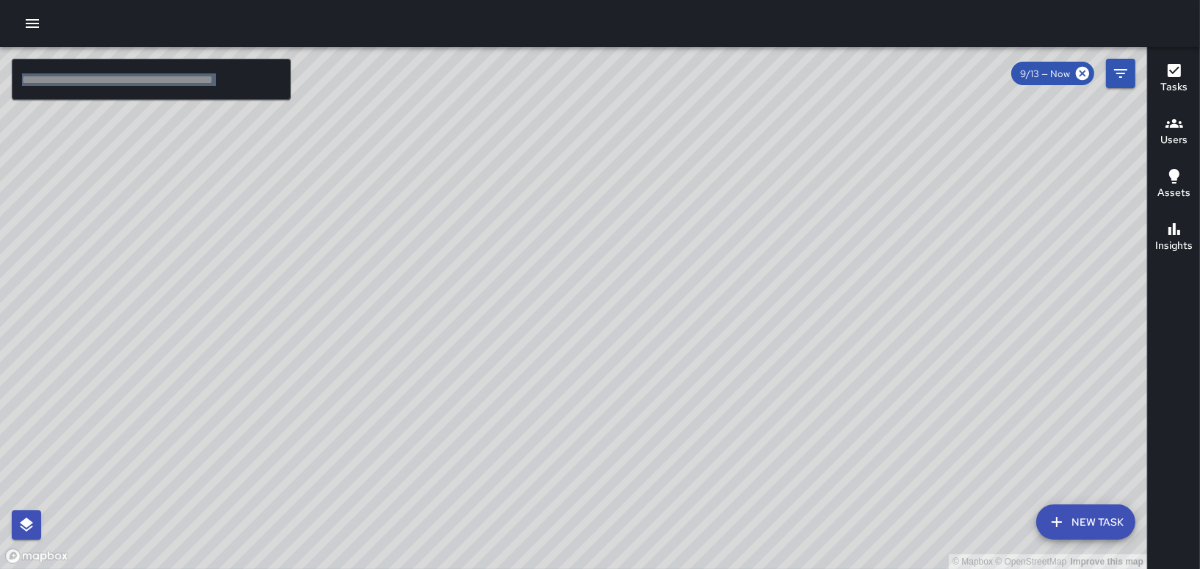
click at [439, 314] on div "© Mapbox © OpenStreetMap Improve this map" at bounding box center [573, 308] width 1147 height 522
drag, startPoint x: 419, startPoint y: 248, endPoint x: 484, endPoint y: 262, distance: 67.0
click at [472, 261] on div "© Mapbox © OpenStreetMap Improve this map" at bounding box center [573, 308] width 1147 height 522
drag, startPoint x: 505, startPoint y: 325, endPoint x: 418, endPoint y: 275, distance: 101.0
click at [418, 275] on div "© Mapbox © OpenStreetMap Improve this map" at bounding box center [573, 308] width 1147 height 522
